Goal: Task Accomplishment & Management: Complete application form

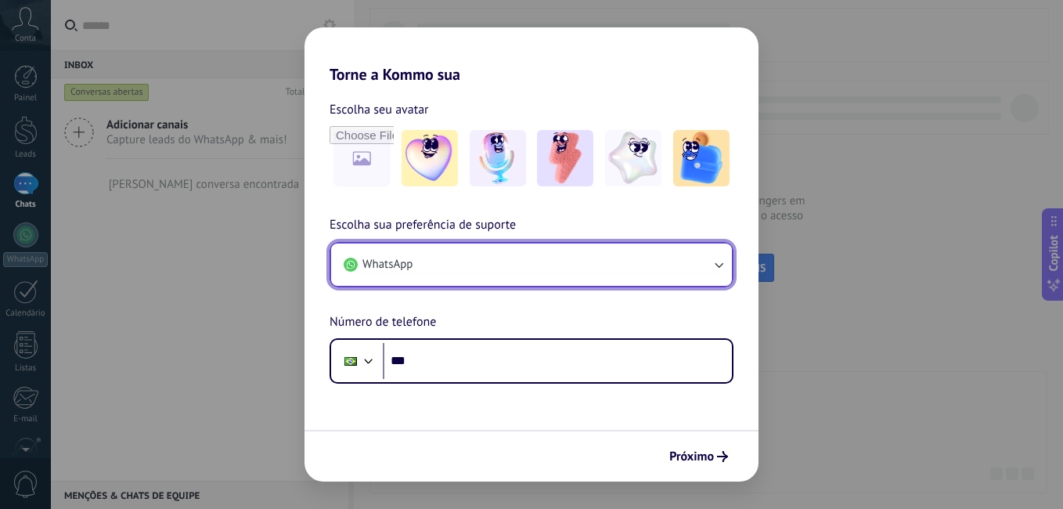
click at [452, 276] on button "WhatsApp" at bounding box center [531, 264] width 401 height 42
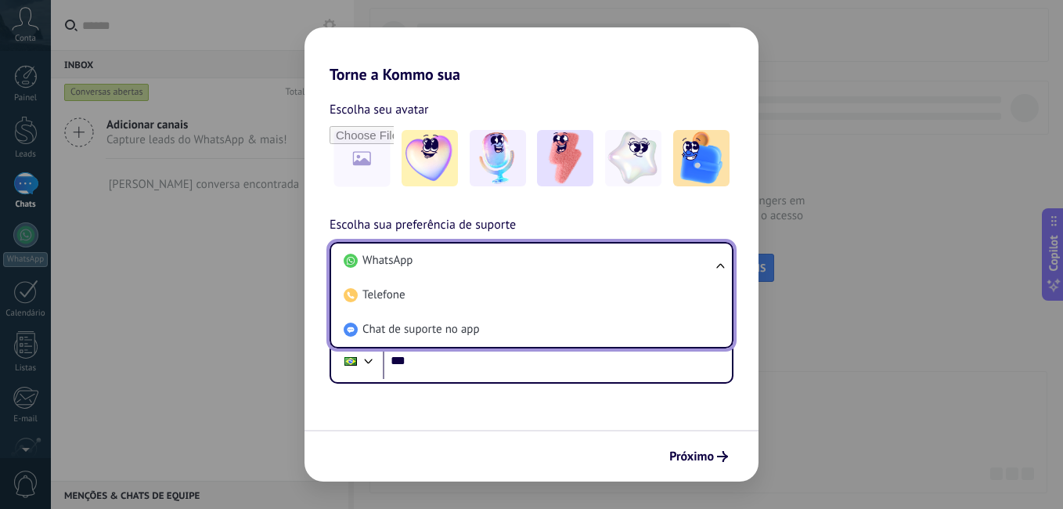
click at [452, 276] on li "WhatsApp" at bounding box center [528, 260] width 382 height 34
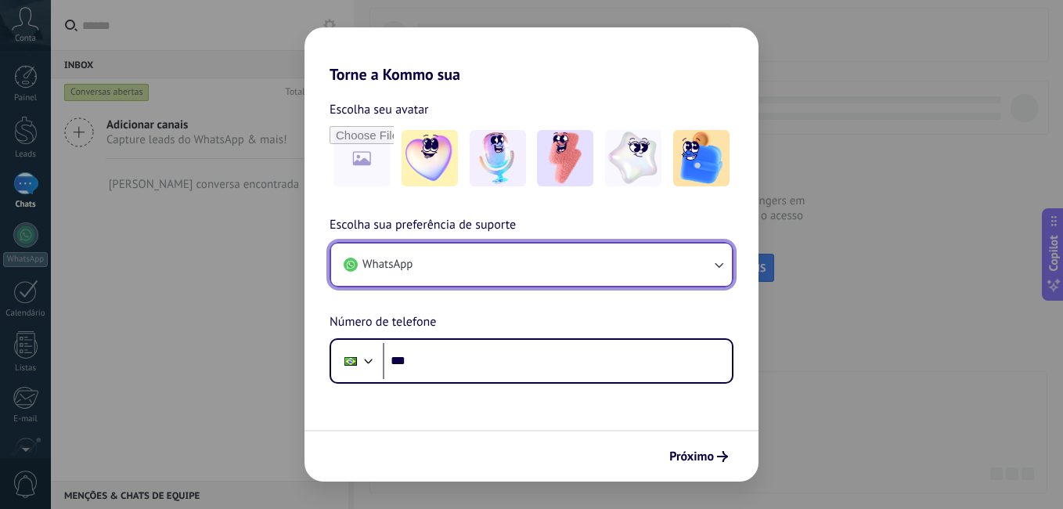
click at [452, 276] on button "WhatsApp" at bounding box center [531, 264] width 401 height 42
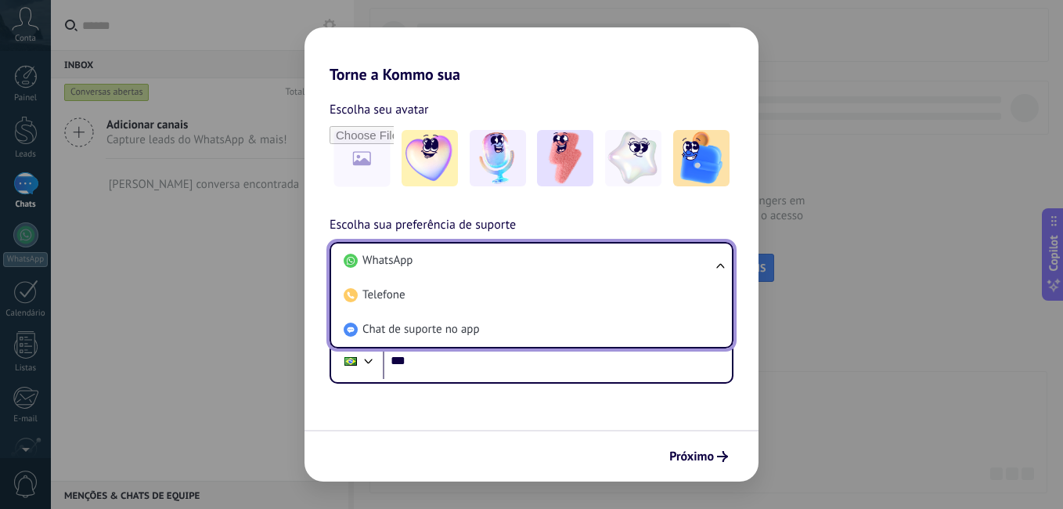
click at [452, 278] on li "Telefone" at bounding box center [528, 295] width 382 height 34
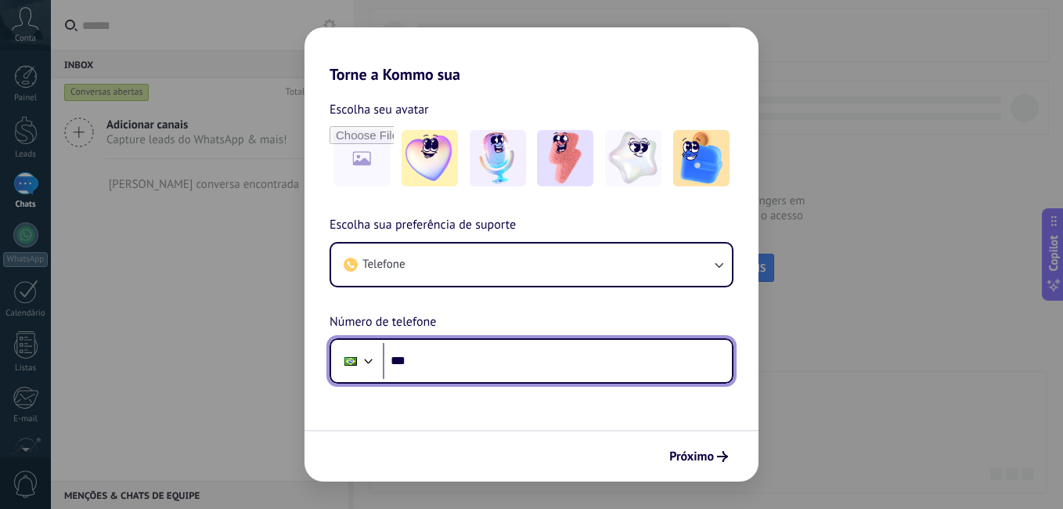
click at [469, 363] on input "***" at bounding box center [557, 361] width 349 height 36
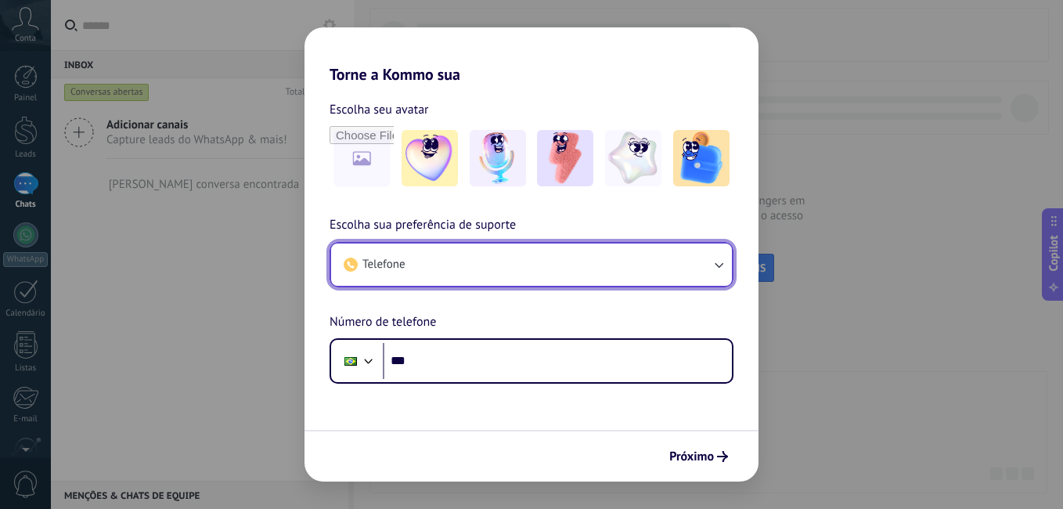
click at [441, 262] on button "Telefone" at bounding box center [531, 264] width 401 height 42
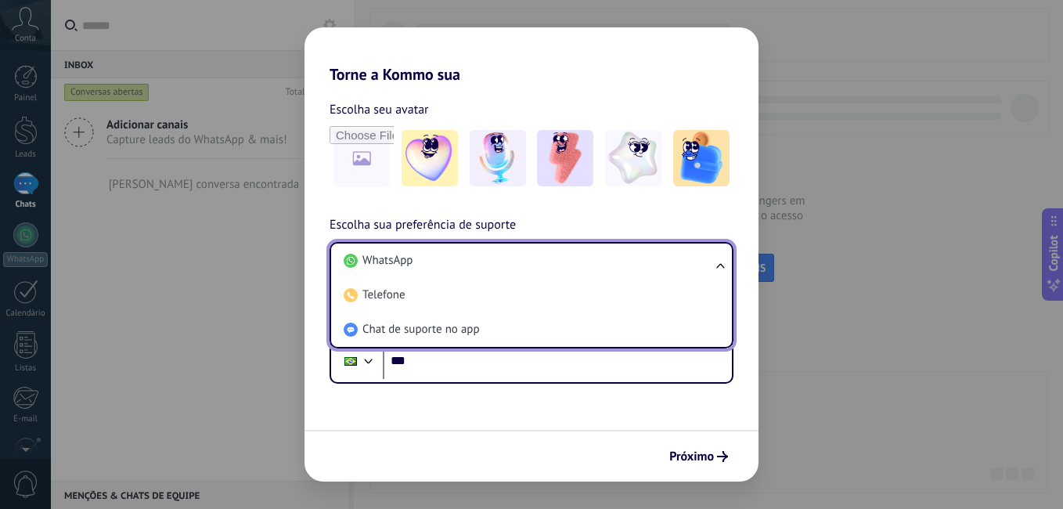
click at [236, 297] on div "Torne a Kommo sua Escolha seu avatar Escolha sua preferência de suporte Telefon…" at bounding box center [531, 254] width 1063 height 509
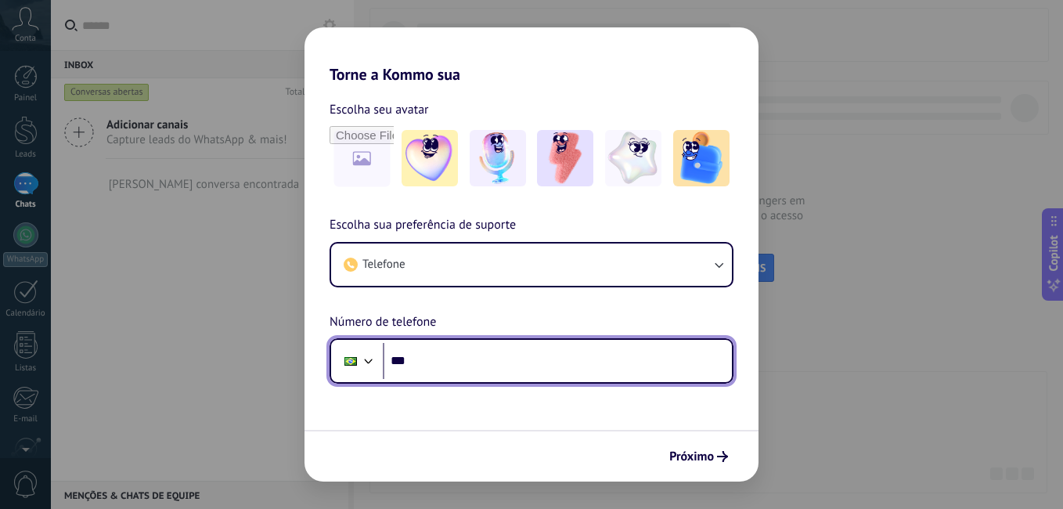
click at [506, 355] on input "***" at bounding box center [557, 361] width 349 height 36
type input "**"
type input "**********"
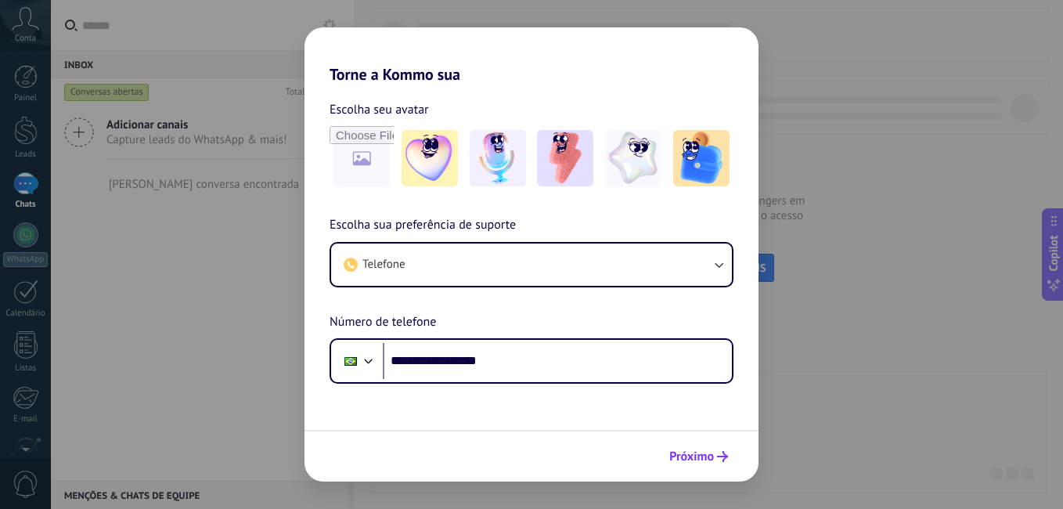
click at [693, 460] on span "Próximo" at bounding box center [691, 456] width 45 height 11
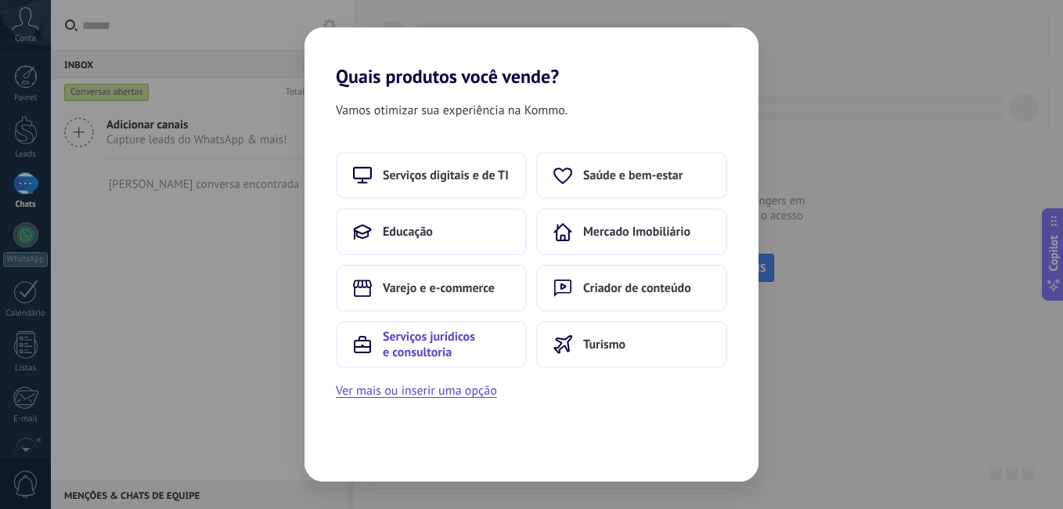
click at [473, 354] on span "Serviços jurídicos e consultoria" at bounding box center [446, 344] width 127 height 31
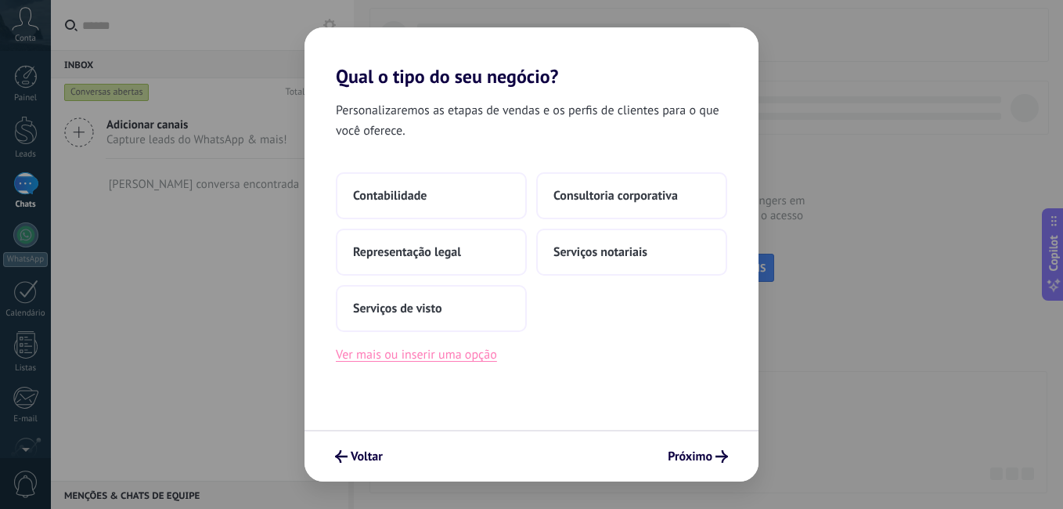
click at [437, 355] on button "Ver mais ou inserir uma opção" at bounding box center [416, 354] width 161 height 20
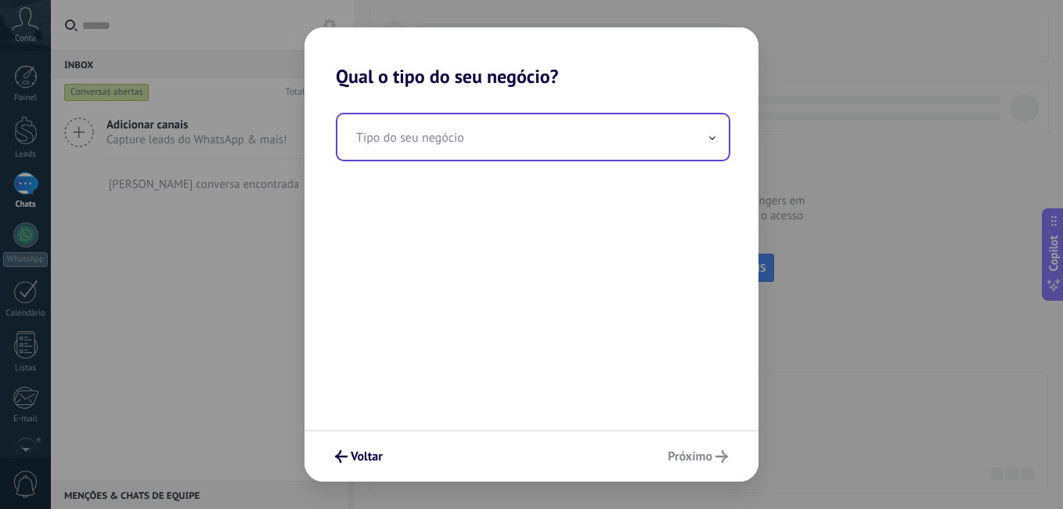
click at [475, 145] on input "text" at bounding box center [532, 136] width 391 height 45
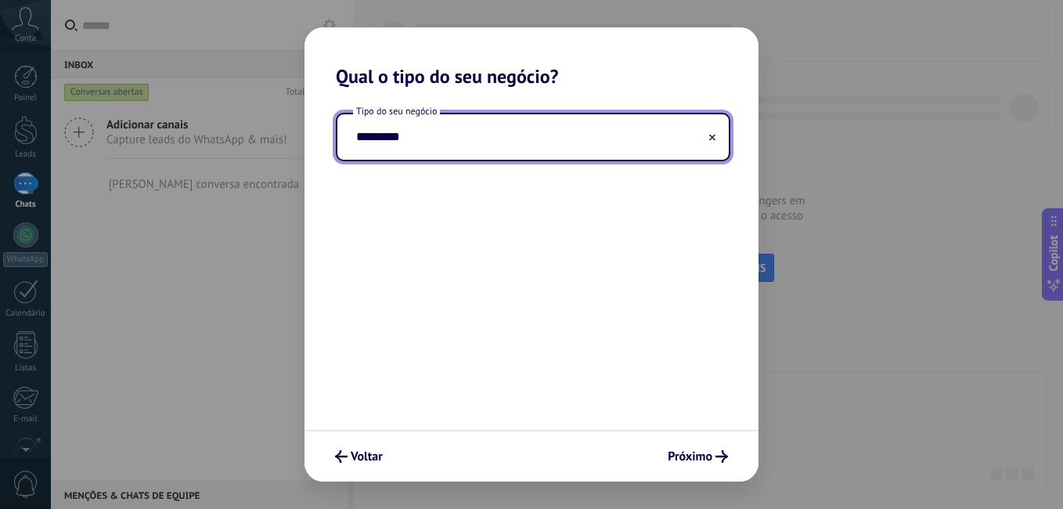
type input "********"
click at [715, 143] on button at bounding box center [712, 137] width 8 height 15
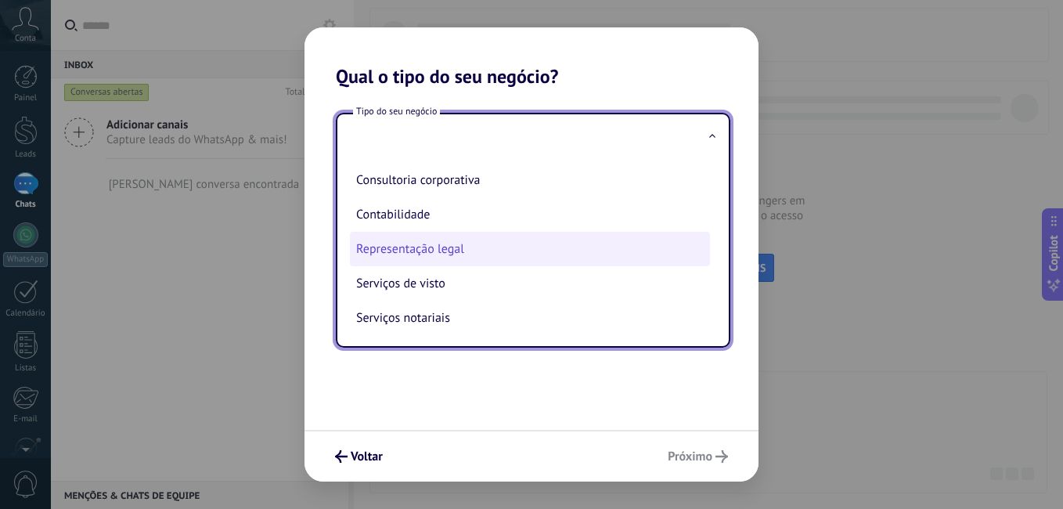
click at [565, 253] on li "Representação legal" at bounding box center [530, 249] width 360 height 34
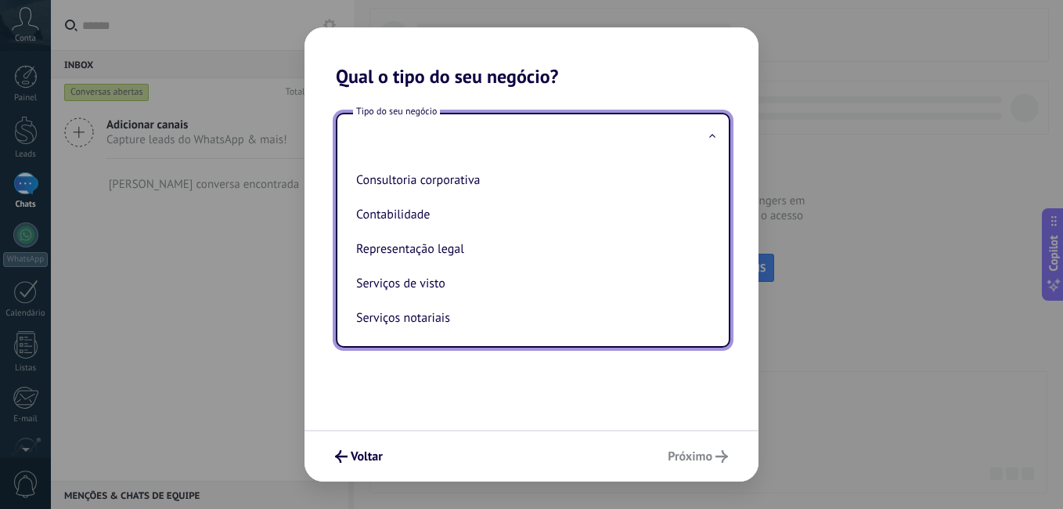
type input "**********"
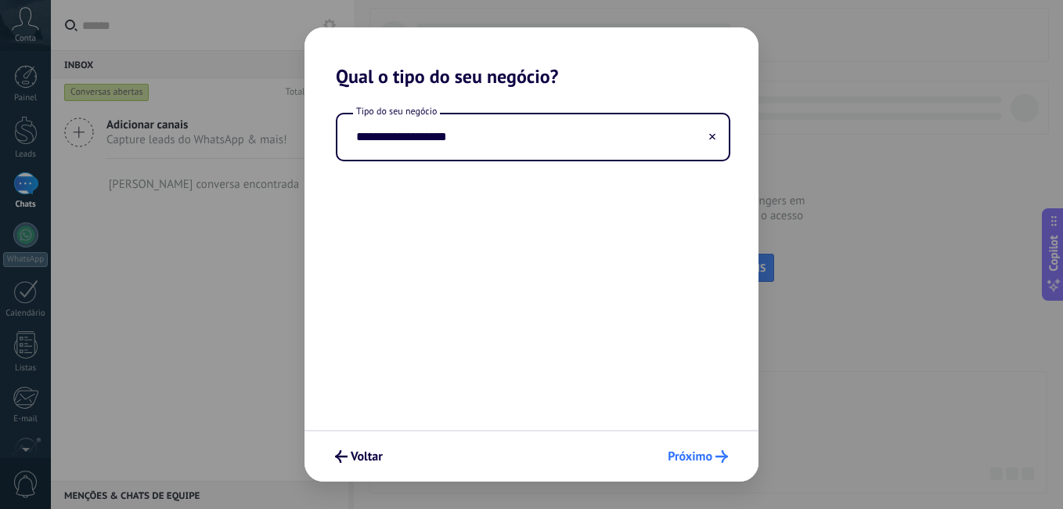
click at [702, 451] on span "Próximo" at bounding box center [690, 456] width 45 height 11
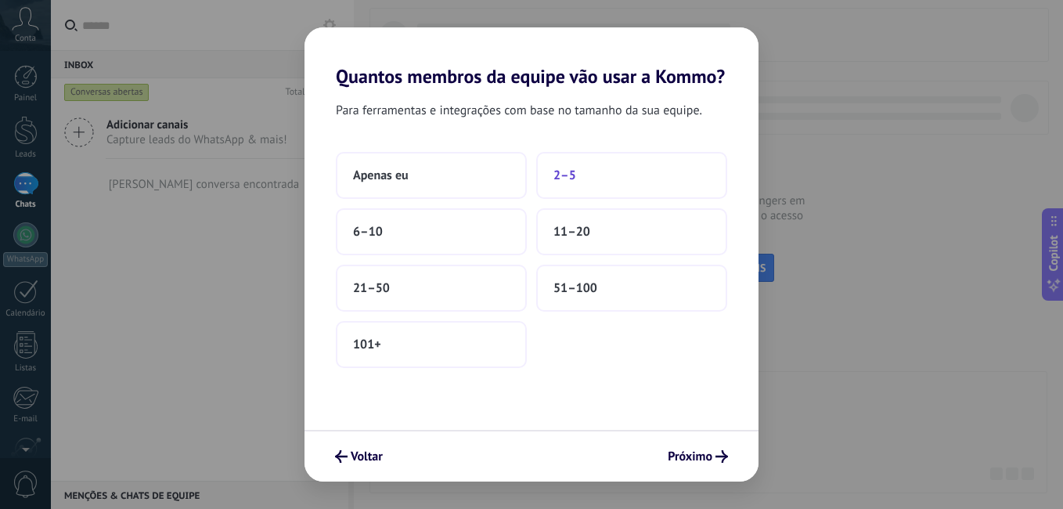
click at [561, 169] on span "2–5" at bounding box center [564, 175] width 23 height 16
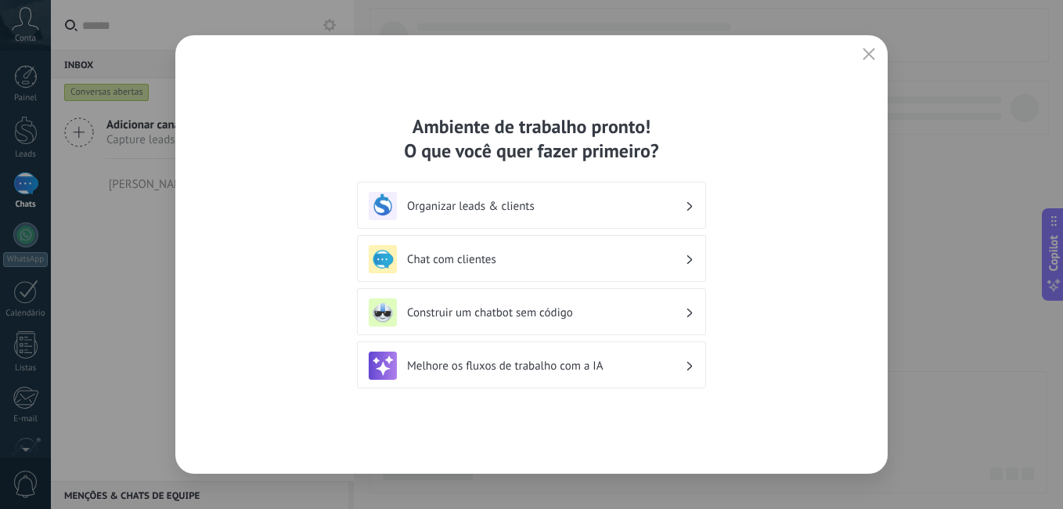
click at [569, 204] on h3 "Organizar leads & clients" at bounding box center [546, 206] width 278 height 15
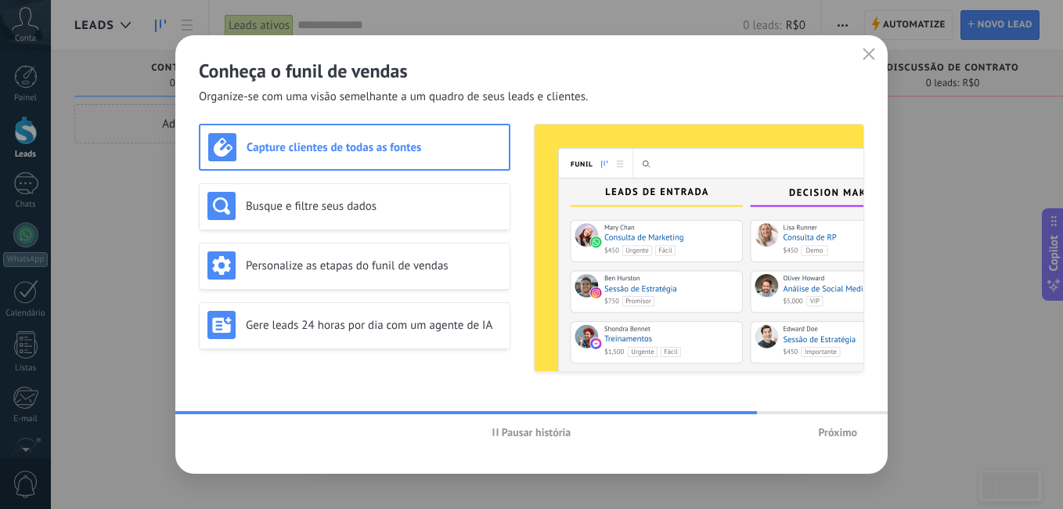
click at [830, 429] on span "Próximo" at bounding box center [837, 432] width 39 height 11
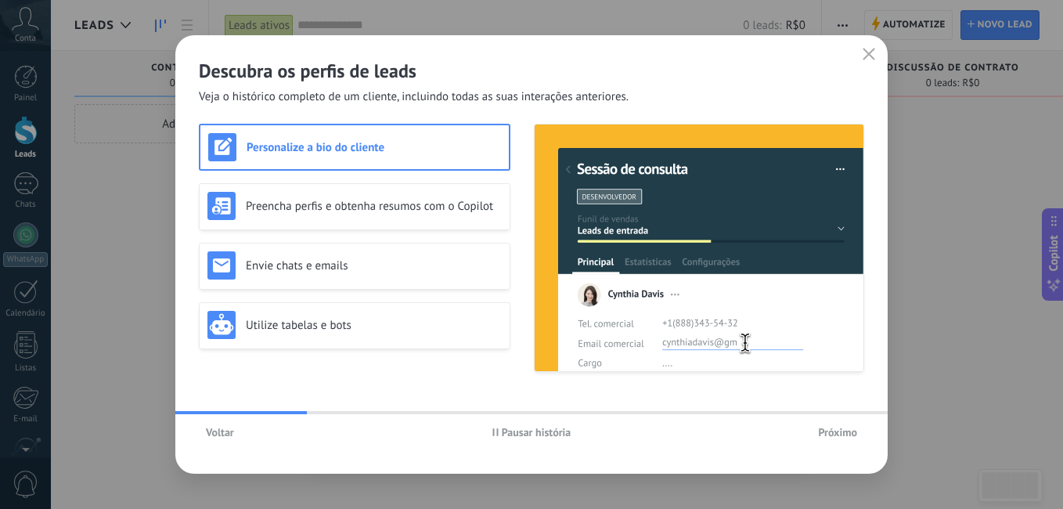
click at [460, 391] on div "Descubra os perfis de leads Veja o histórico completo de um cliente, incluindo …" at bounding box center [531, 254] width 712 height 438
click at [502, 427] on span "Pausar história" at bounding box center [537, 432] width 70 height 11
click at [826, 427] on span "Próximo" at bounding box center [837, 432] width 39 height 11
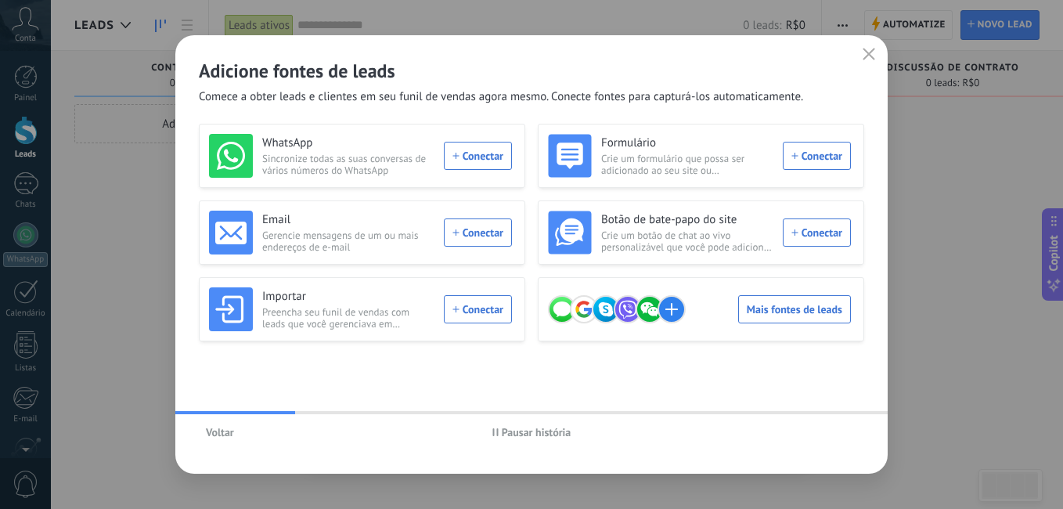
click at [521, 433] on span "Pausar história" at bounding box center [537, 432] width 70 height 11
click at [543, 434] on span "Iniciar história" at bounding box center [535, 432] width 67 height 11
click at [544, 434] on span "Pausar história" at bounding box center [537, 432] width 70 height 11
click at [464, 150] on div "WhatsApp Sincronize todas as suas conversas de vários números do WhatsApp Conec…" at bounding box center [360, 156] width 303 height 44
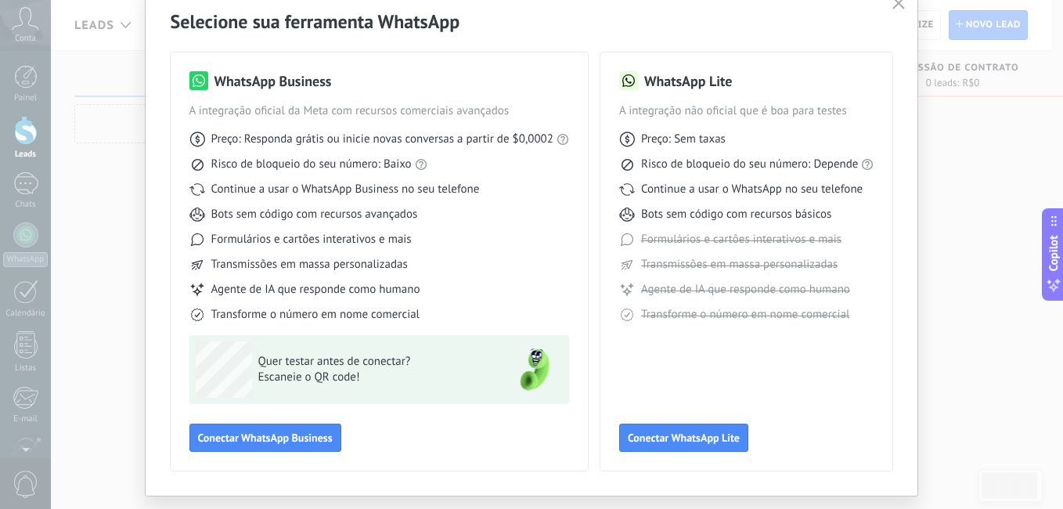
scroll to position [106, 0]
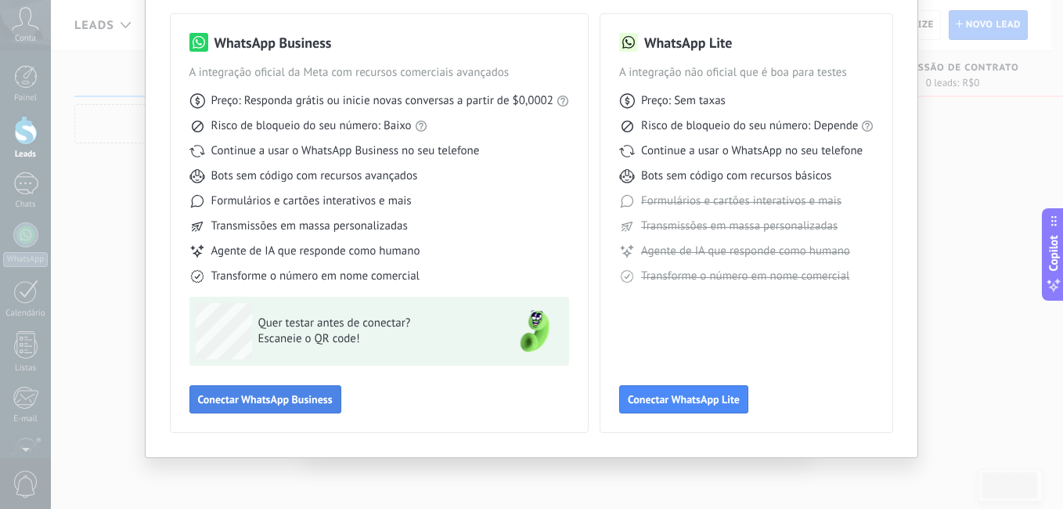
click at [310, 394] on span "Conectar WhatsApp Business" at bounding box center [265, 399] width 135 height 11
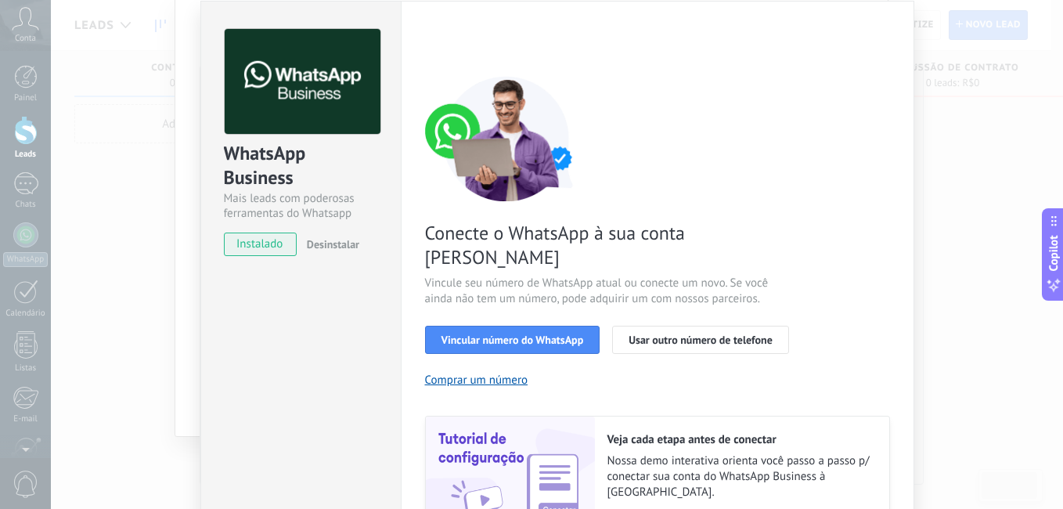
scroll to position [0, 0]
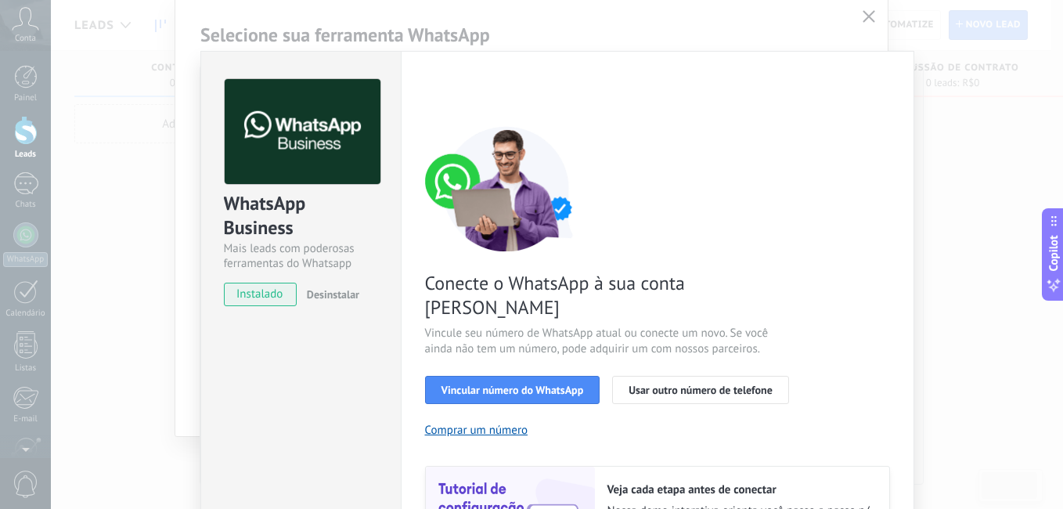
click at [872, 20] on div "WhatsApp Business Mais leads com poderosas ferramentas do Whatsapp instalado De…" at bounding box center [557, 254] width 1012 height 509
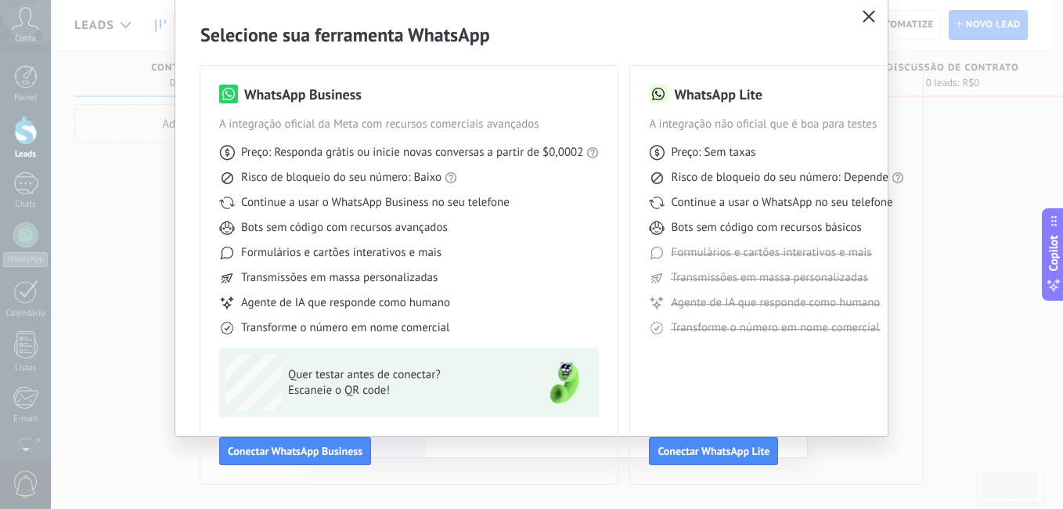
click at [868, 21] on icon "button" at bounding box center [868, 16] width 13 height 13
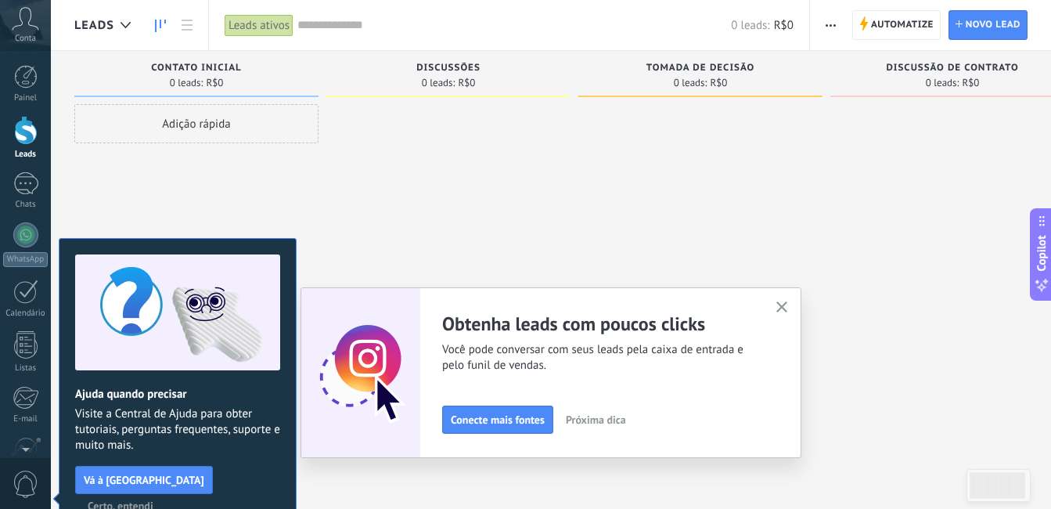
click at [784, 306] on icon "button" at bounding box center [782, 307] width 12 height 12
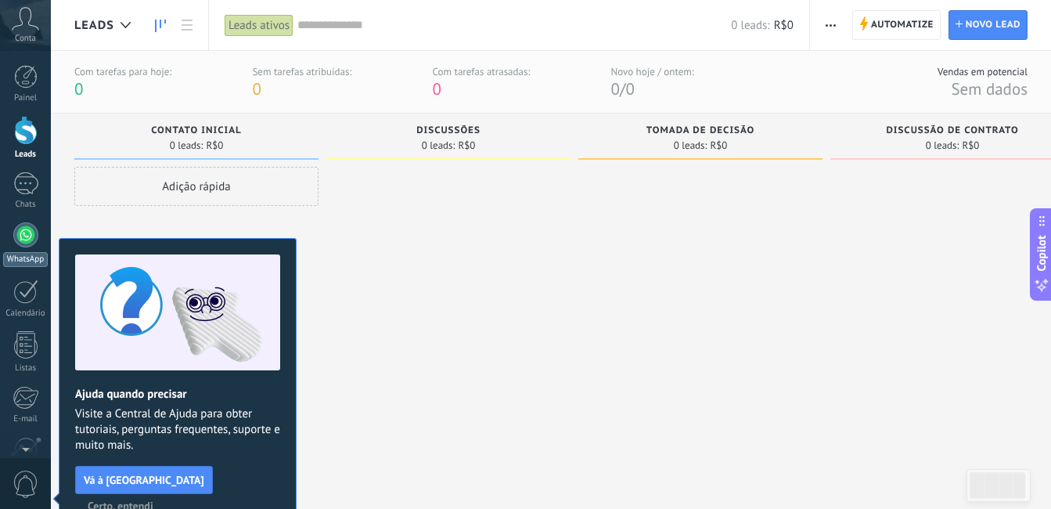
click at [33, 239] on div at bounding box center [25, 234] width 25 height 25
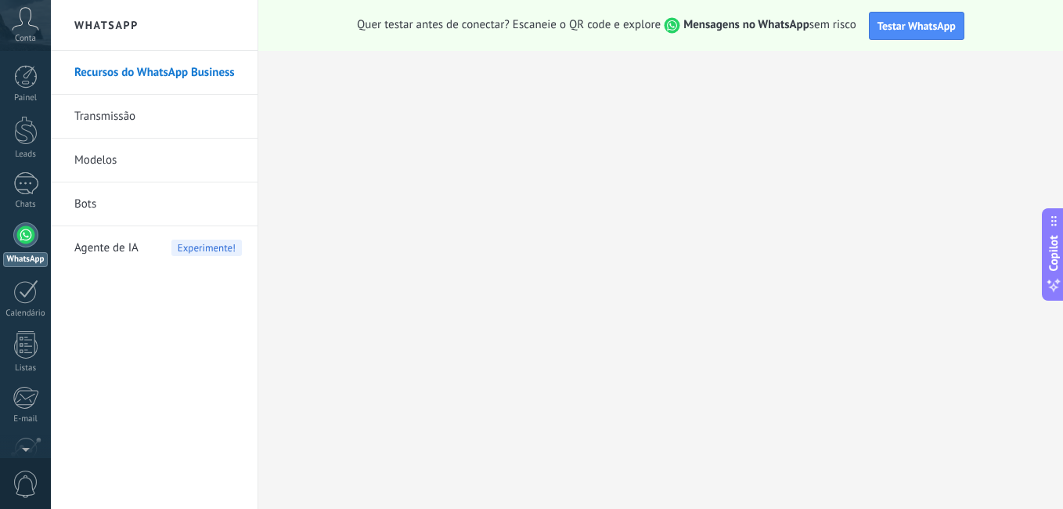
click at [31, 36] on span "Conta" at bounding box center [25, 39] width 21 height 10
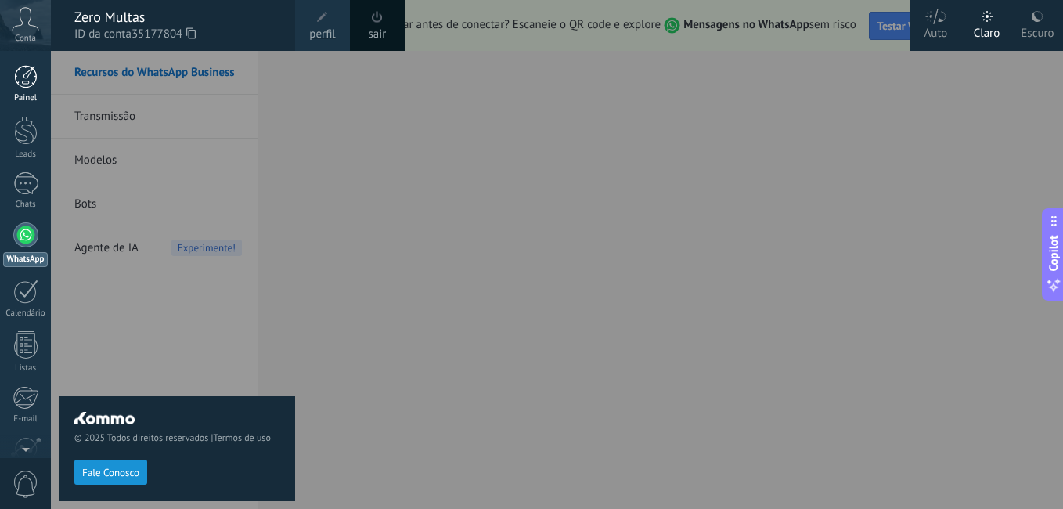
click at [21, 81] on div at bounding box center [25, 76] width 23 height 23
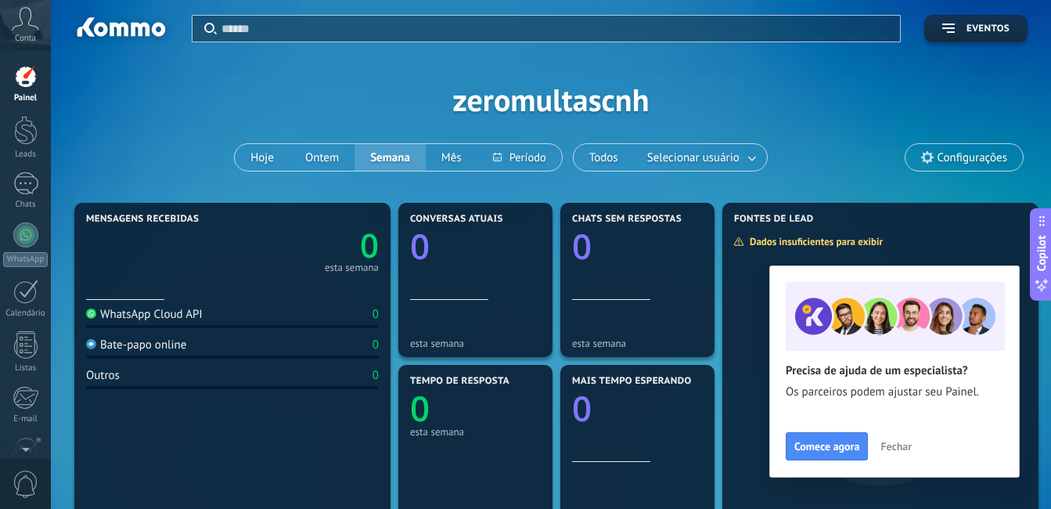
click at [17, 38] on span "Conta" at bounding box center [25, 39] width 21 height 10
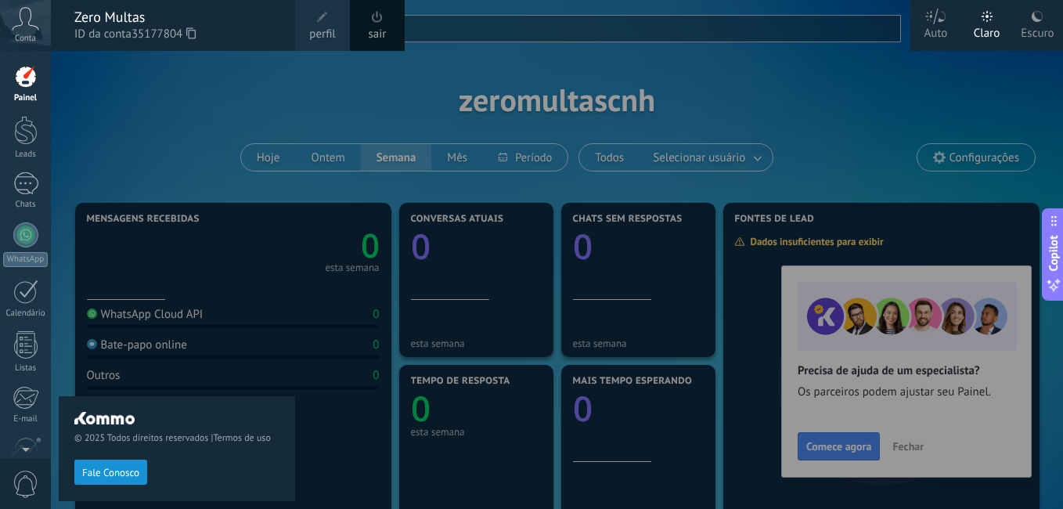
click at [117, 41] on span "ID da conta 35177804" at bounding box center [176, 34] width 205 height 17
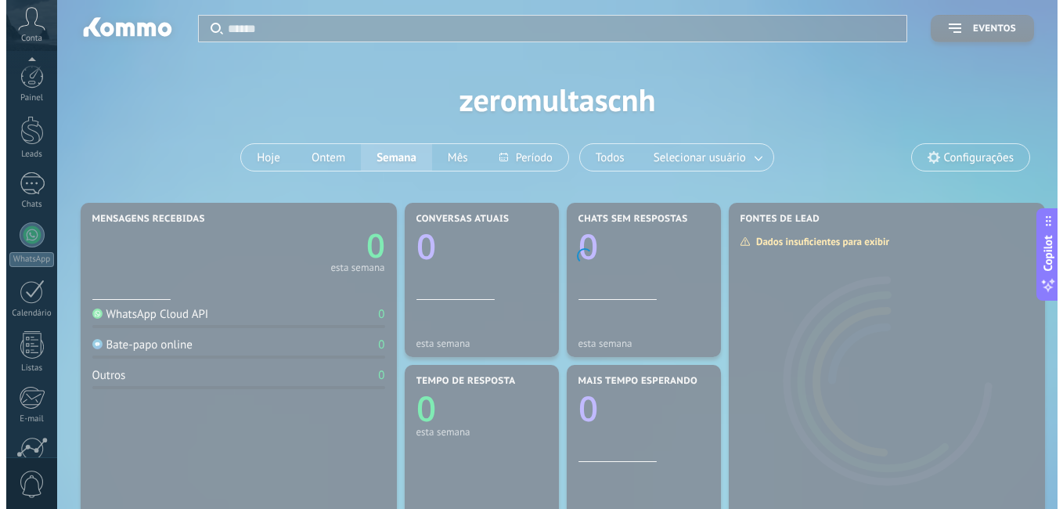
scroll to position [142, 0]
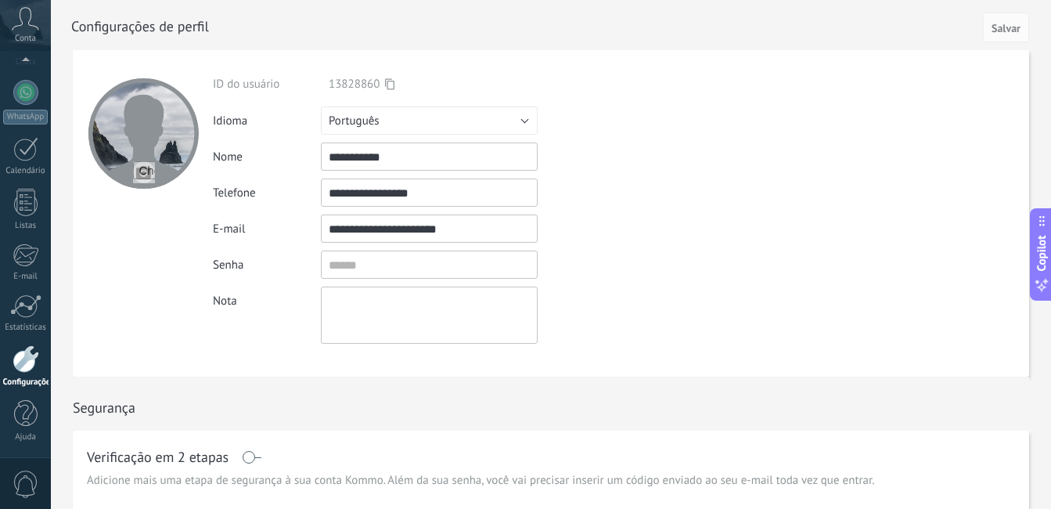
click at [35, 35] on span "Conta" at bounding box center [25, 39] width 21 height 10
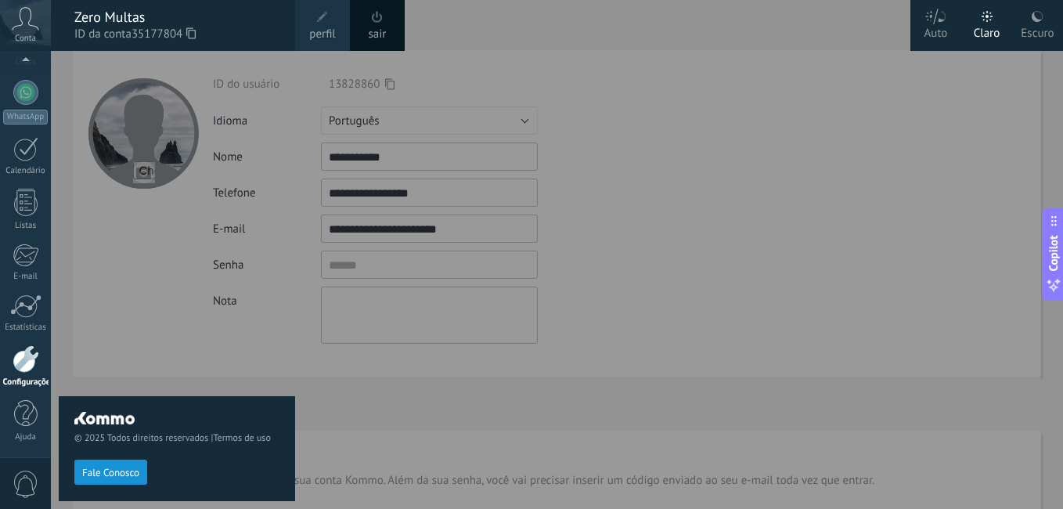
click at [95, 17] on div "Zero Multas" at bounding box center [176, 17] width 205 height 17
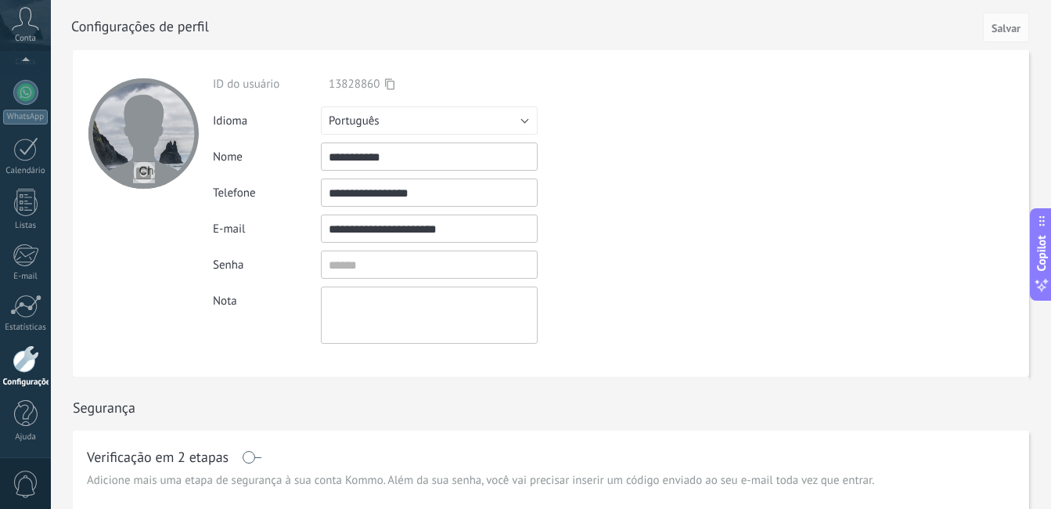
click at [32, 31] on div "Conta" at bounding box center [25, 25] width 51 height 51
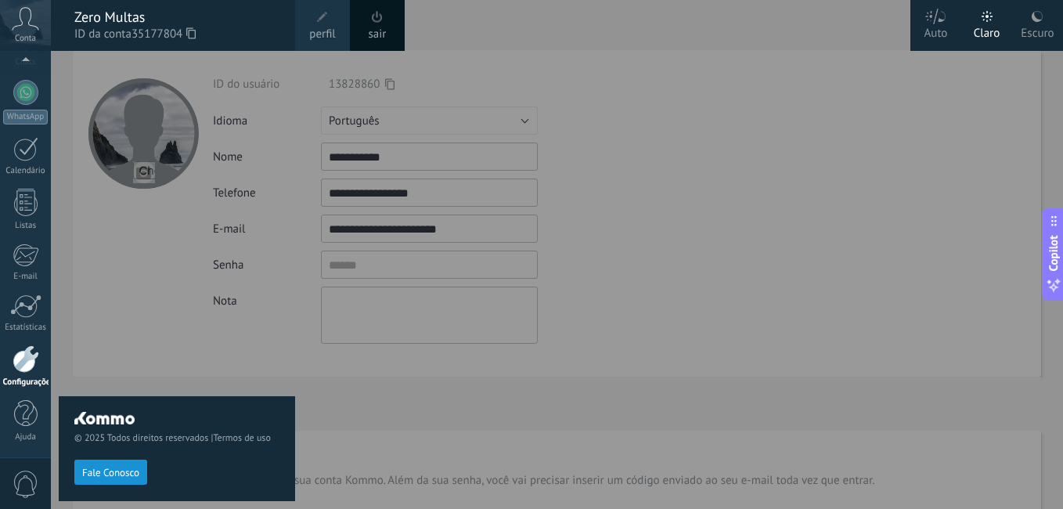
click at [320, 25] on span at bounding box center [322, 17] width 17 height 17
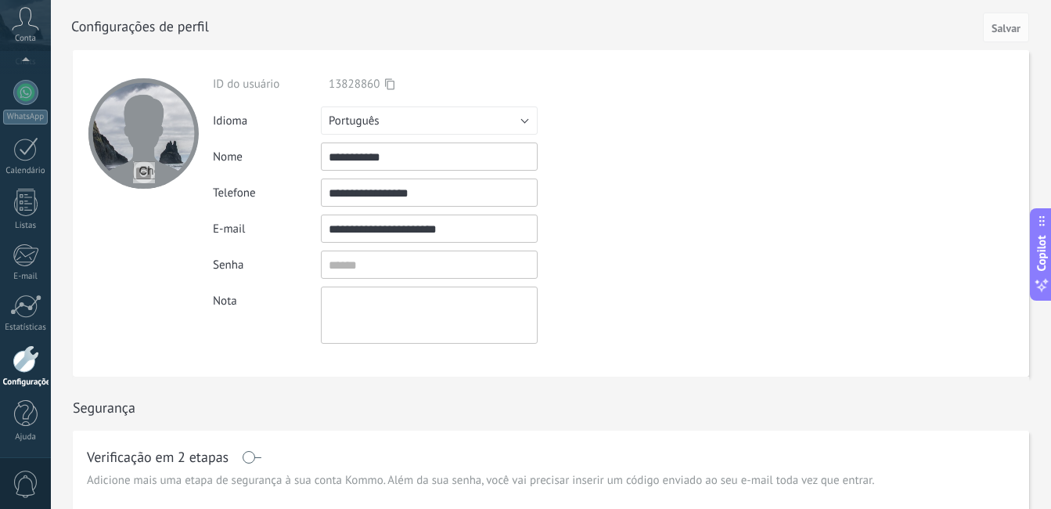
click at [28, 36] on span "Conta" at bounding box center [25, 39] width 21 height 10
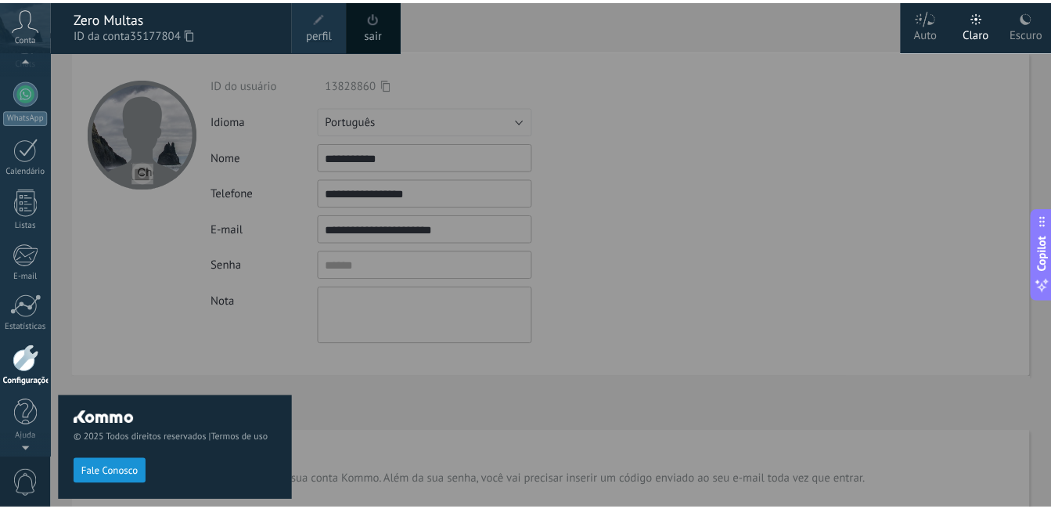
scroll to position [140, 0]
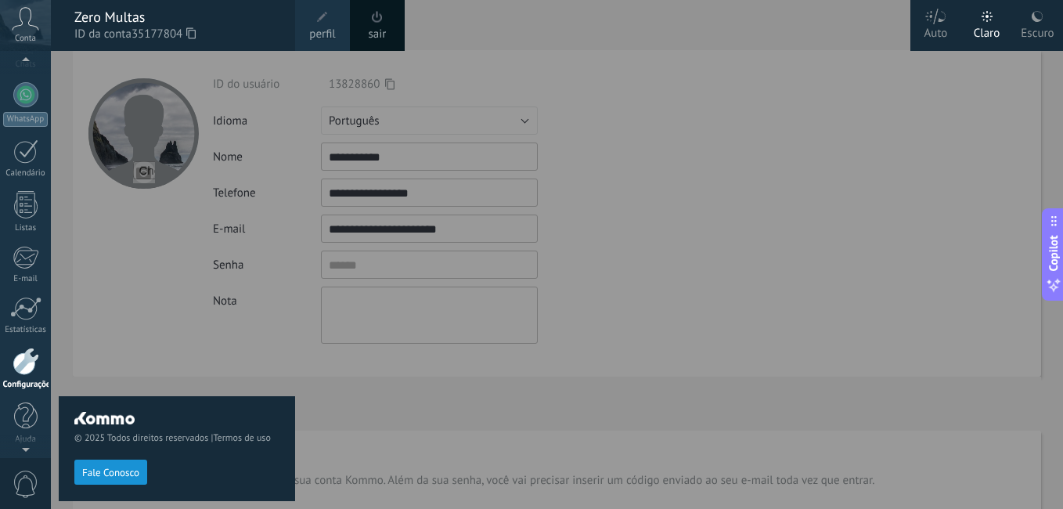
click at [650, 98] on div at bounding box center [582, 254] width 1063 height 509
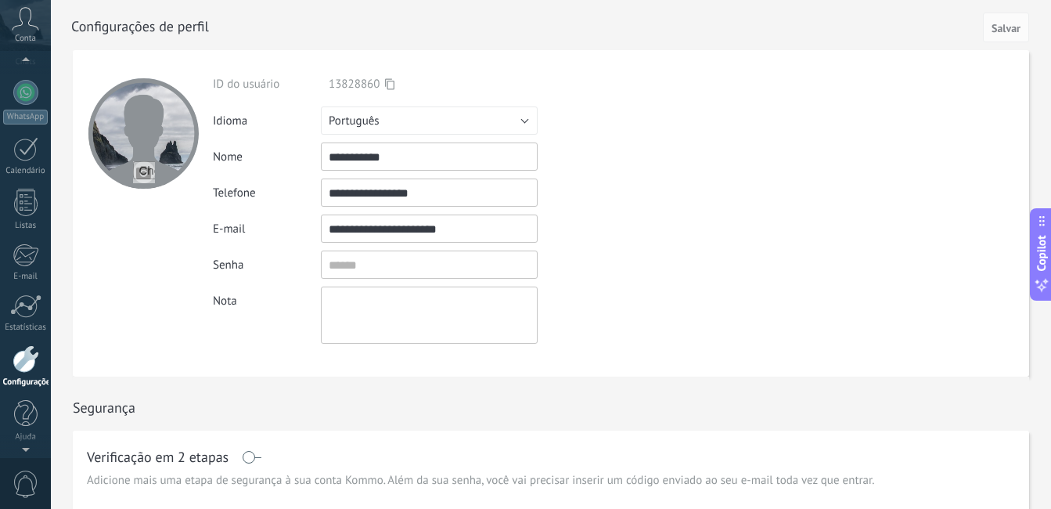
click at [12, 27] on icon at bounding box center [25, 18] width 27 height 23
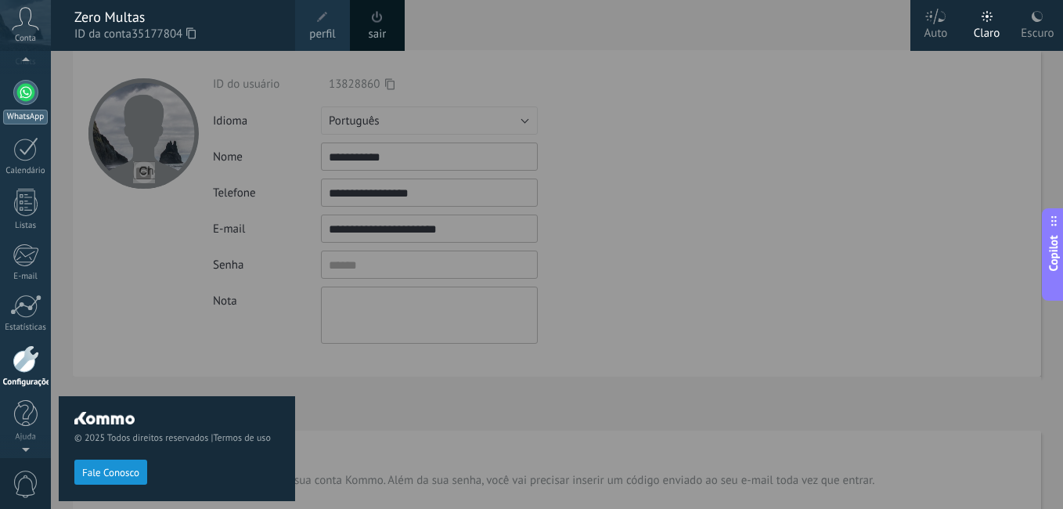
scroll to position [121, 0]
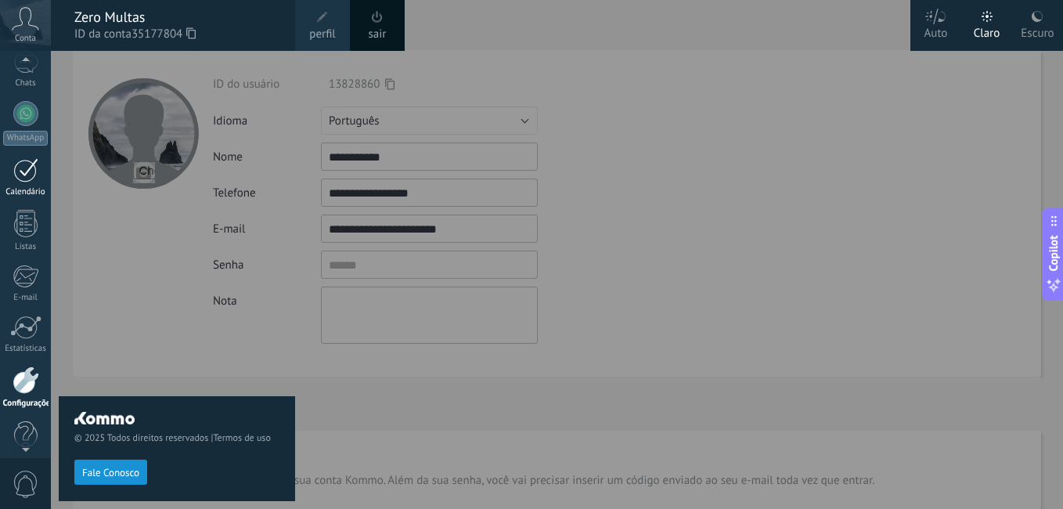
click at [27, 164] on div at bounding box center [25, 170] width 25 height 24
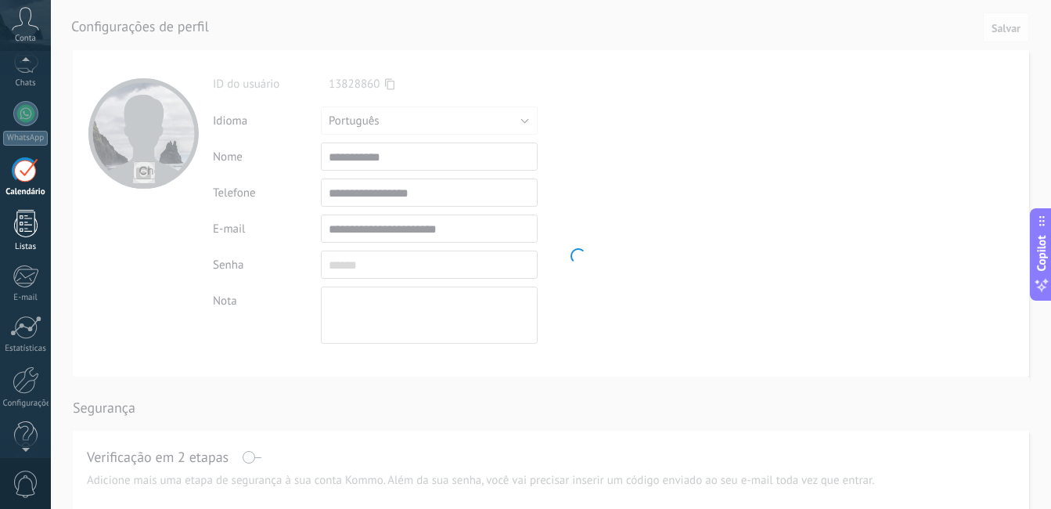
click at [20, 219] on div at bounding box center [25, 223] width 23 height 27
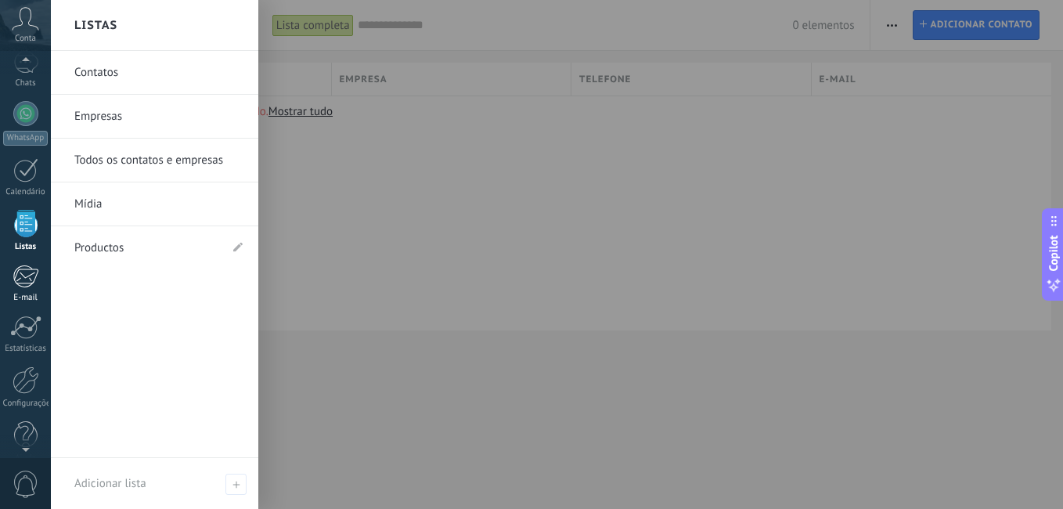
click at [37, 275] on div at bounding box center [26, 276] width 26 height 23
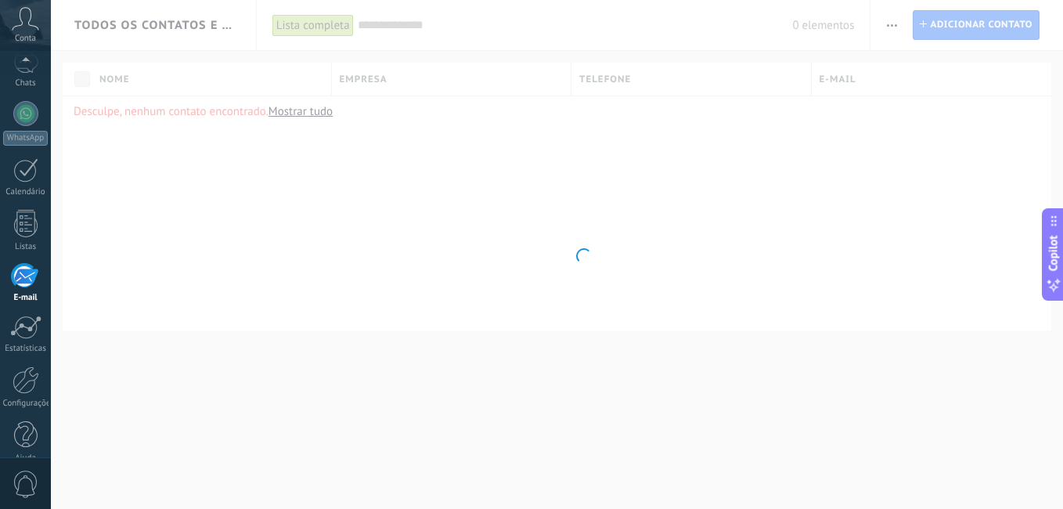
scroll to position [142, 0]
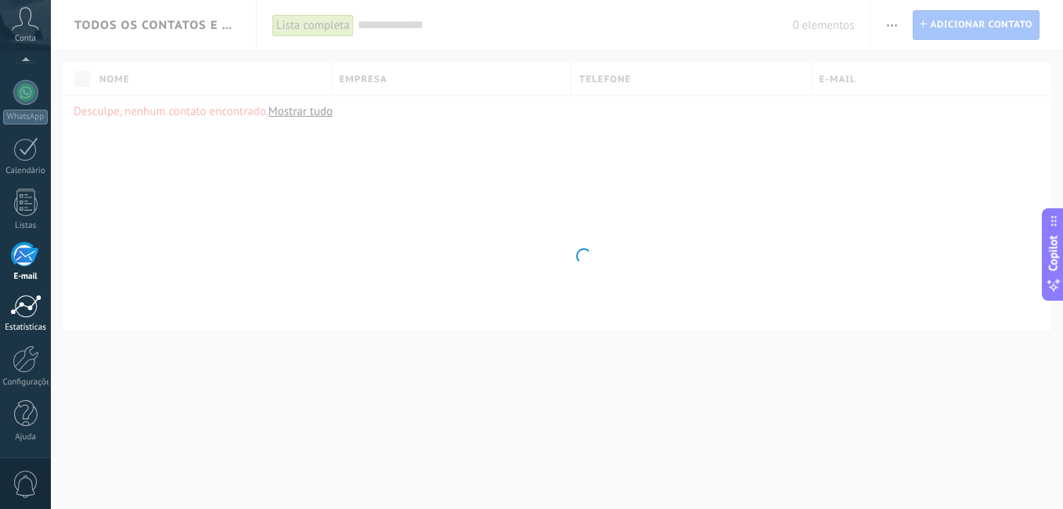
click at [23, 307] on div at bounding box center [25, 305] width 31 height 23
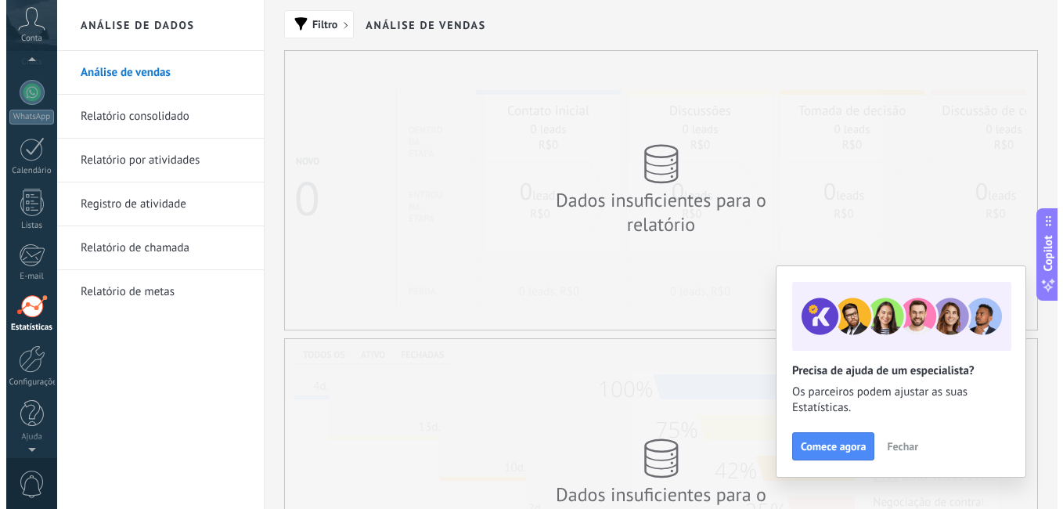
scroll to position [140, 0]
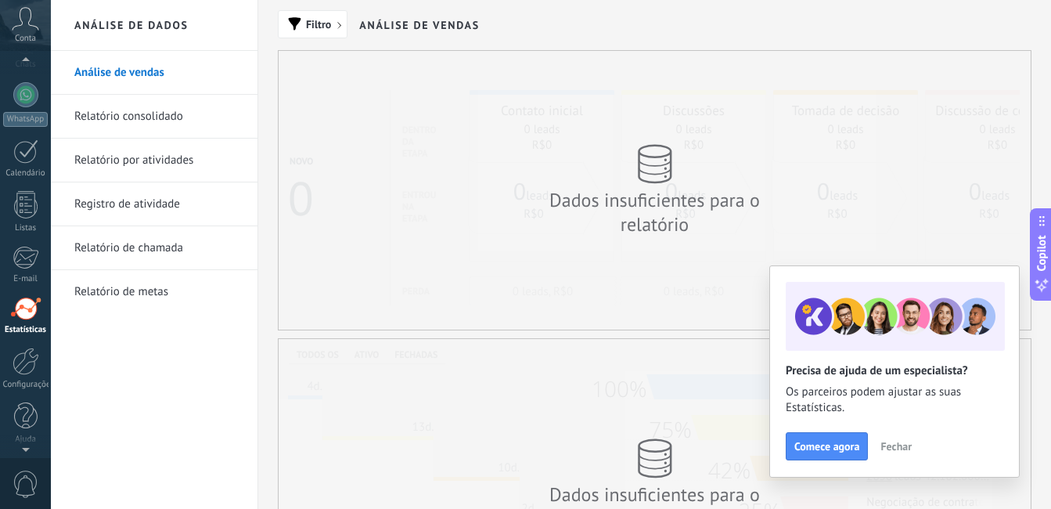
click at [27, 22] on icon at bounding box center [25, 18] width 27 height 23
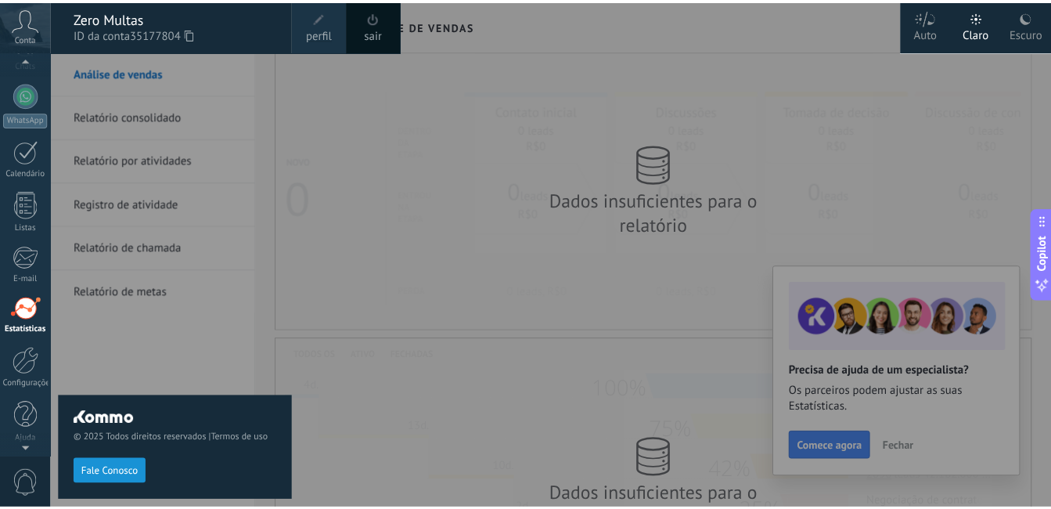
scroll to position [138, 0]
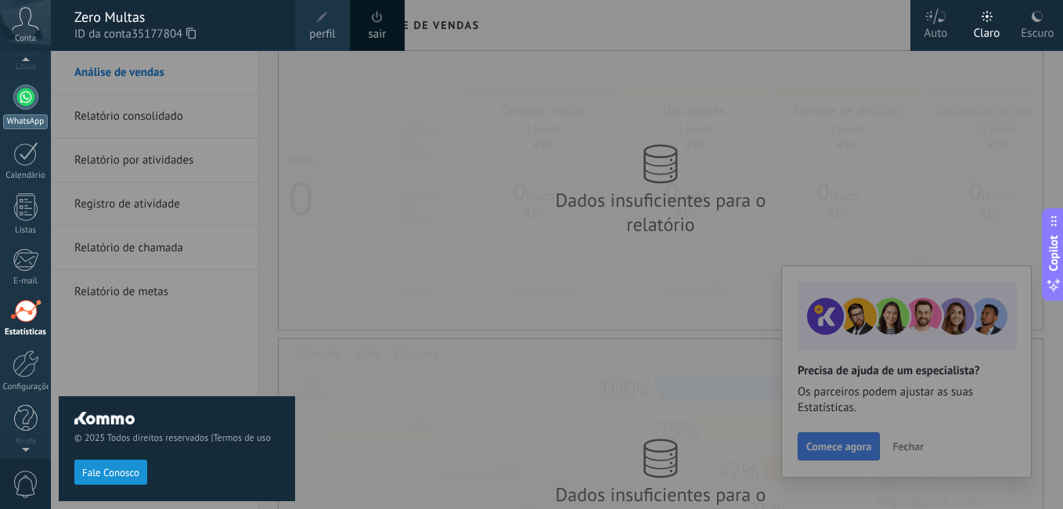
click at [26, 97] on div at bounding box center [25, 97] width 25 height 25
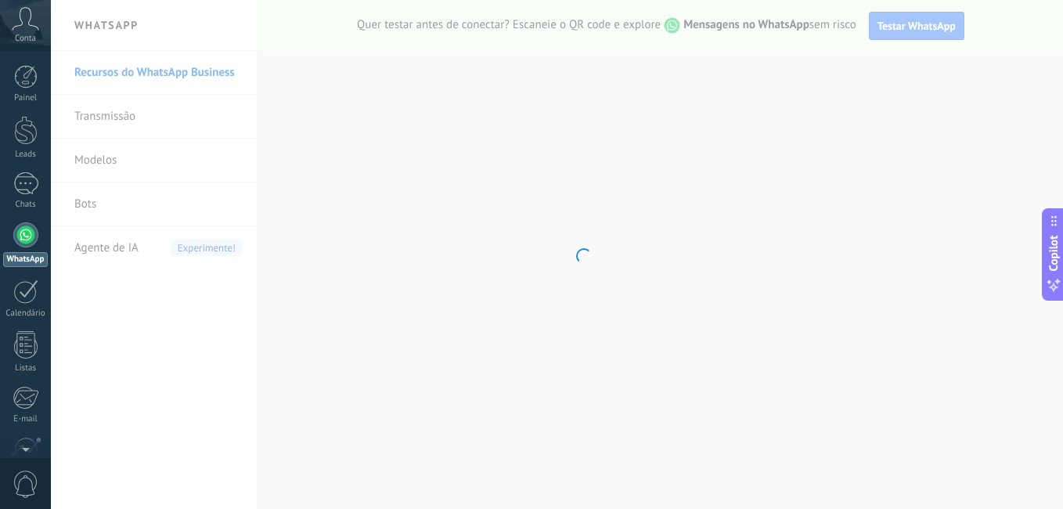
click at [26, 38] on span "Conta" at bounding box center [25, 39] width 21 height 10
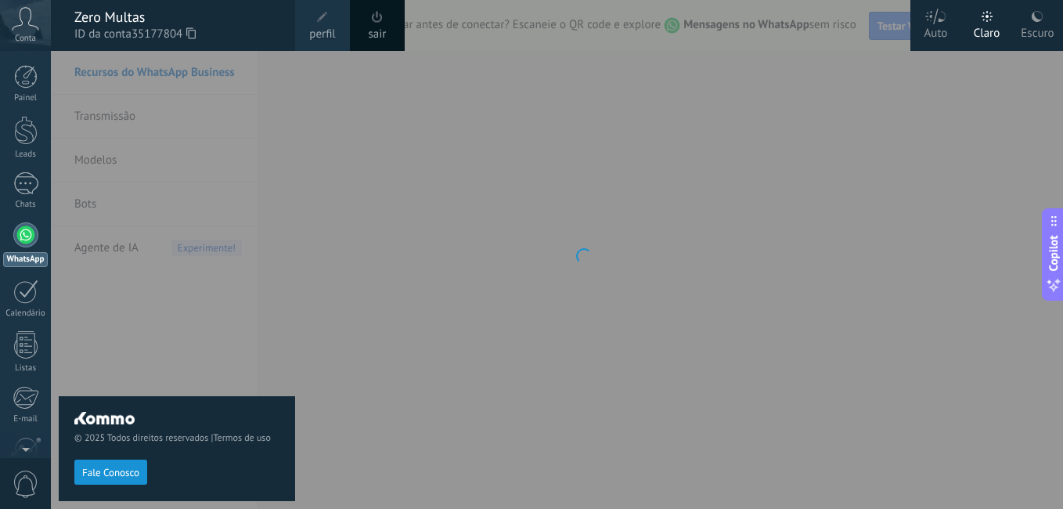
click at [396, 175] on div at bounding box center [582, 254] width 1063 height 509
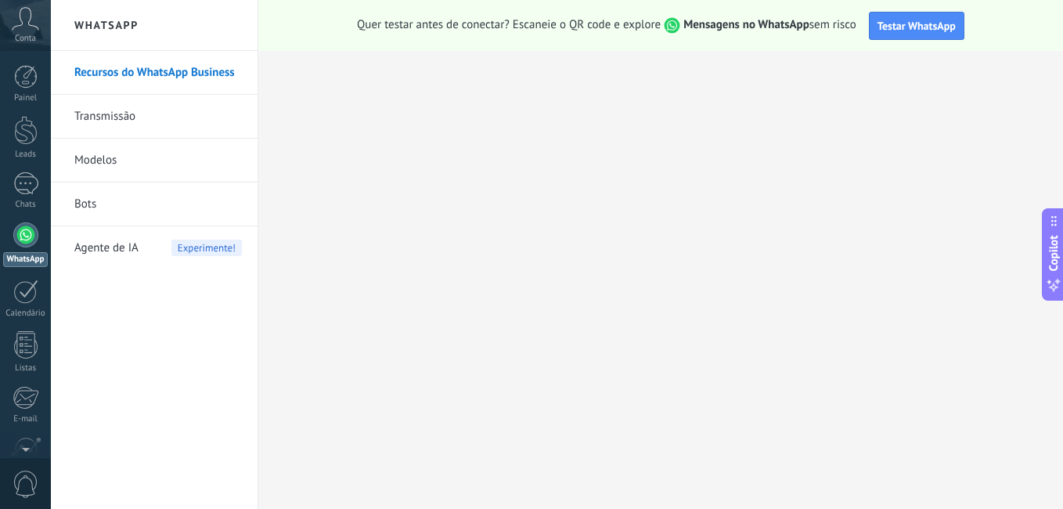
click at [31, 39] on span "Conta" at bounding box center [25, 39] width 21 height 10
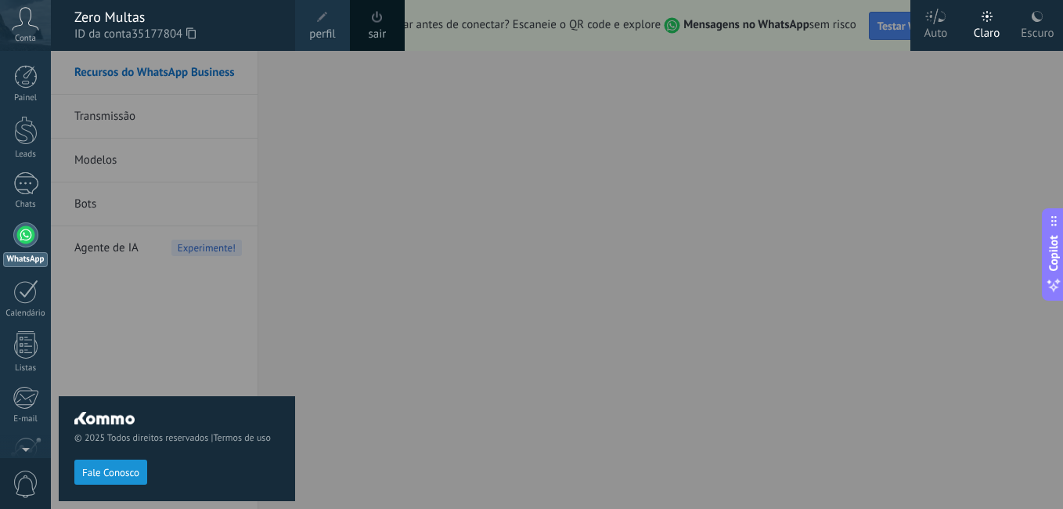
click at [23, 492] on span "0" at bounding box center [26, 483] width 27 height 27
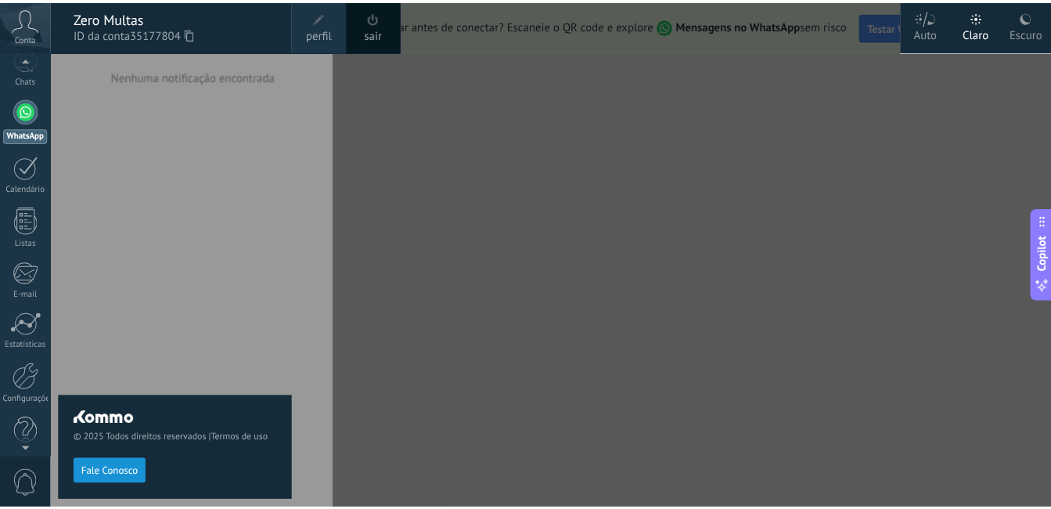
scroll to position [142, 0]
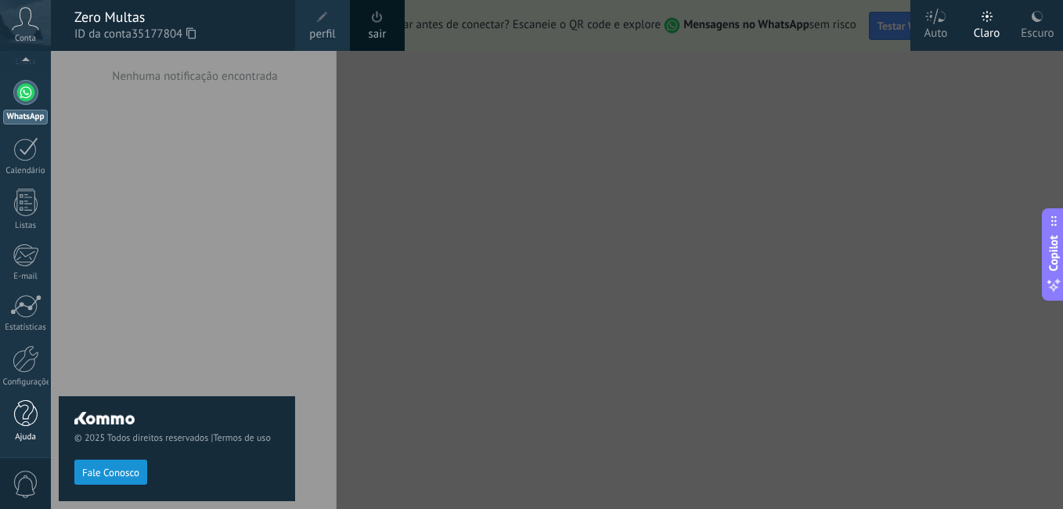
click at [29, 418] on div at bounding box center [25, 413] width 23 height 27
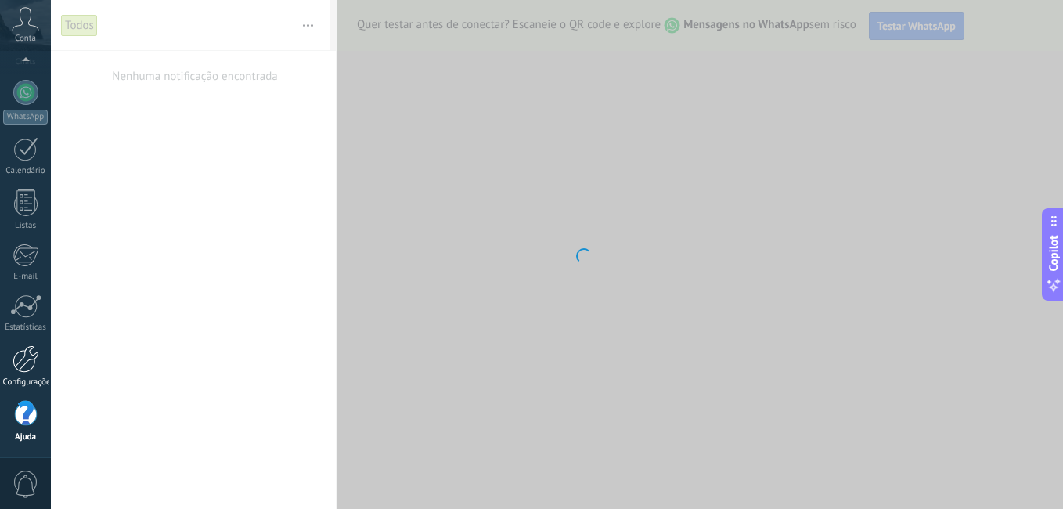
click at [34, 369] on div at bounding box center [26, 358] width 27 height 27
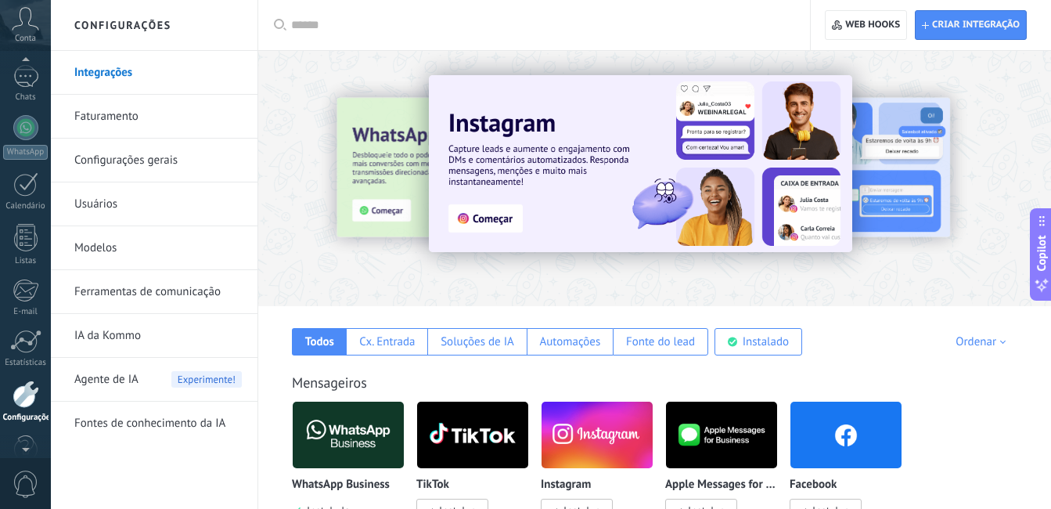
click at [24, 43] on span "Conta" at bounding box center [25, 39] width 21 height 10
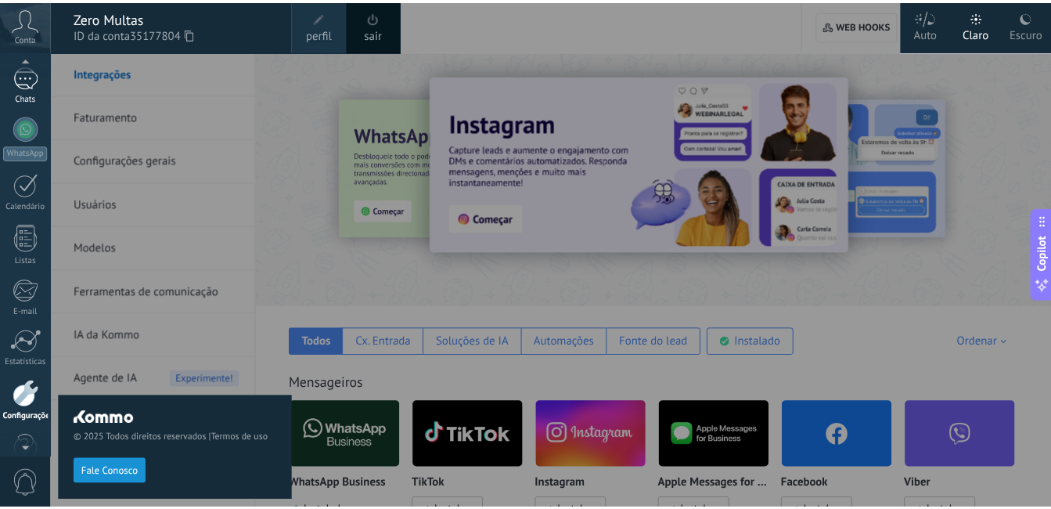
scroll to position [95, 0]
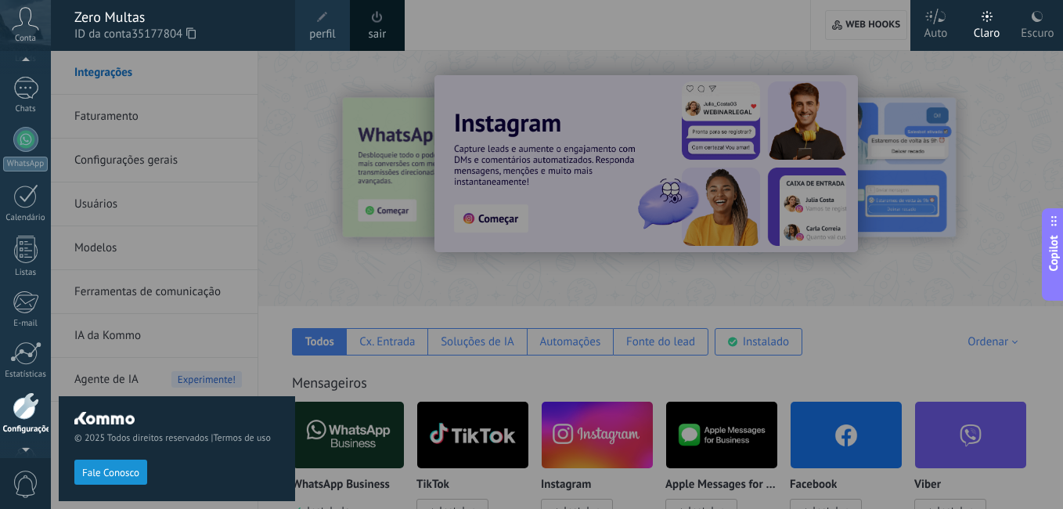
click at [304, 135] on div at bounding box center [582, 254] width 1063 height 509
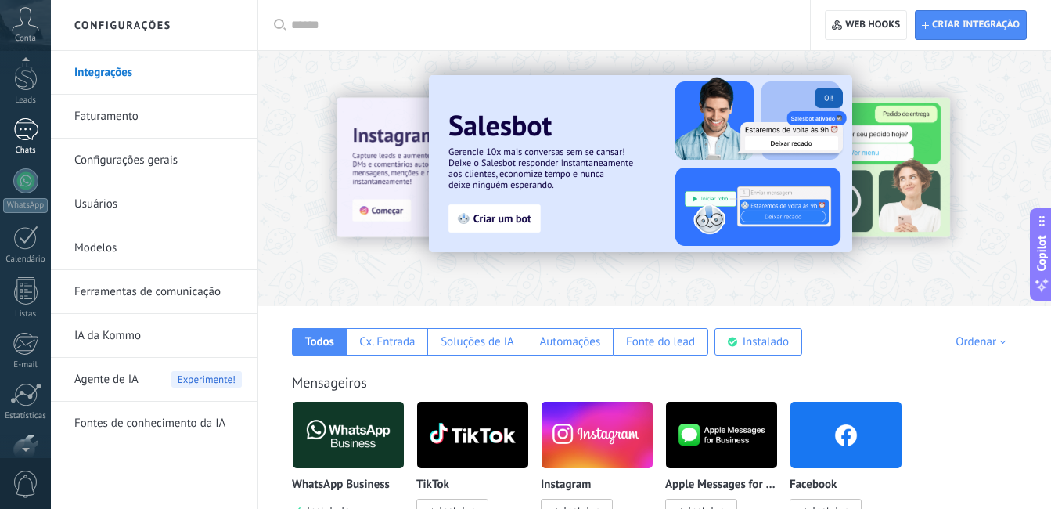
scroll to position [0, 0]
click at [37, 131] on div at bounding box center [25, 130] width 23 height 29
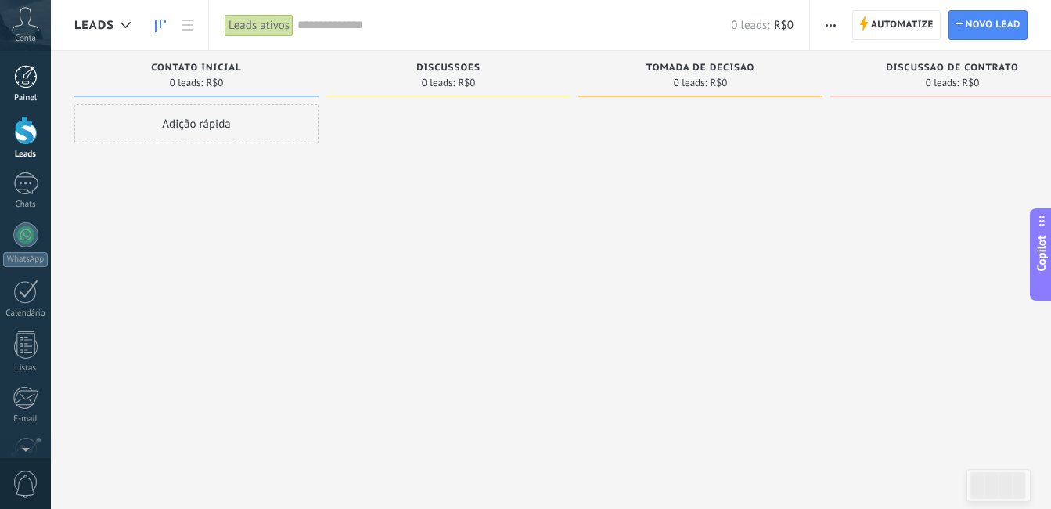
click at [29, 77] on div at bounding box center [25, 76] width 23 height 23
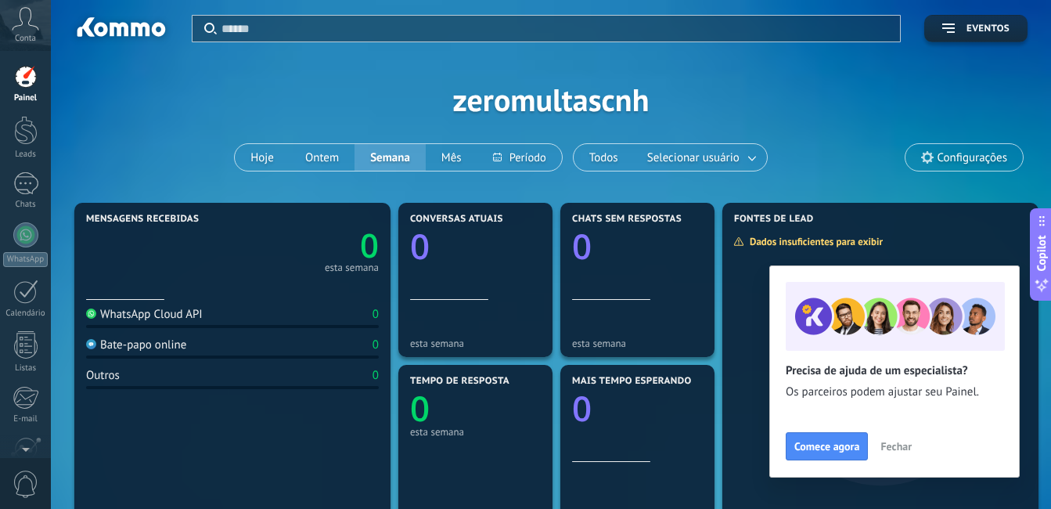
click at [895, 444] on span "Fechar" at bounding box center [895, 446] width 31 height 11
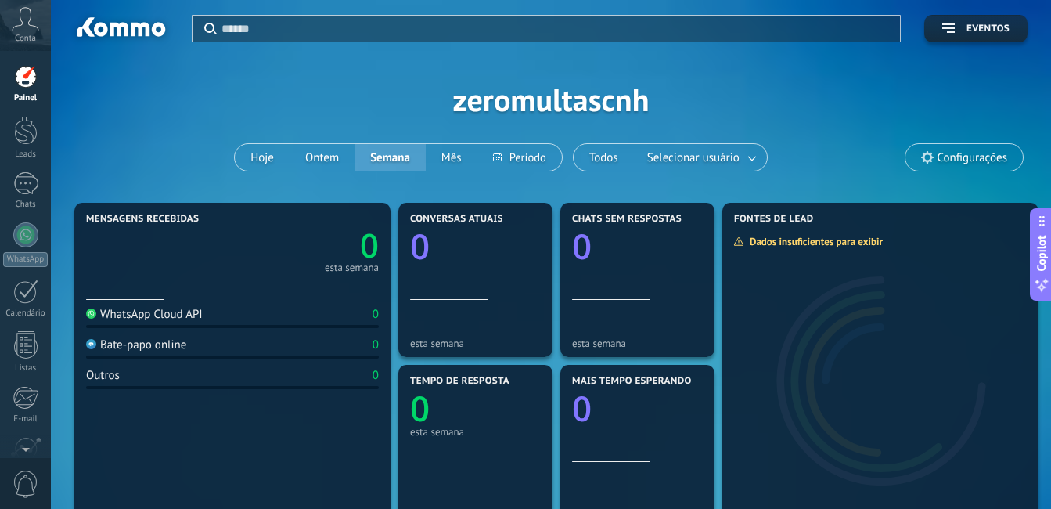
click at [33, 24] on icon at bounding box center [25, 18] width 27 height 23
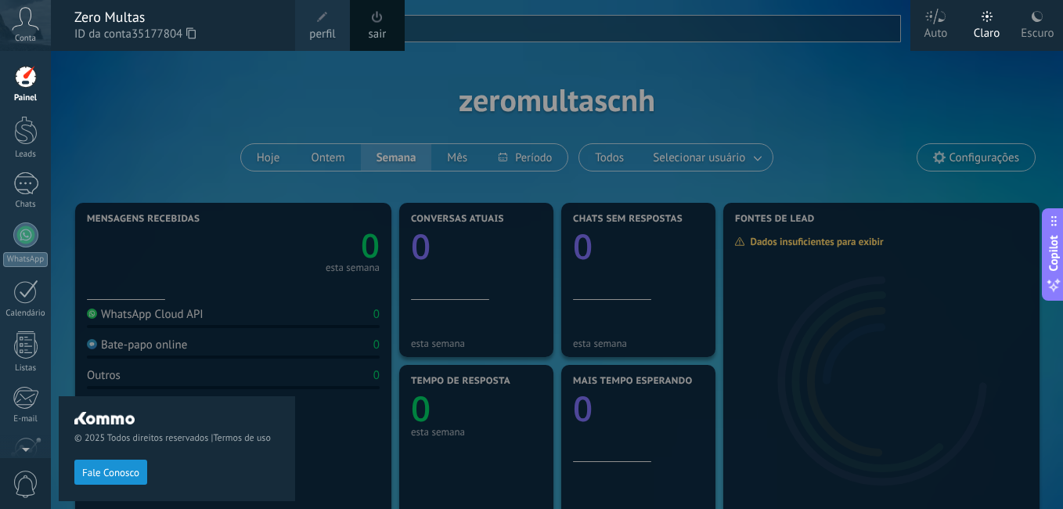
click at [23, 80] on div at bounding box center [25, 76] width 23 height 23
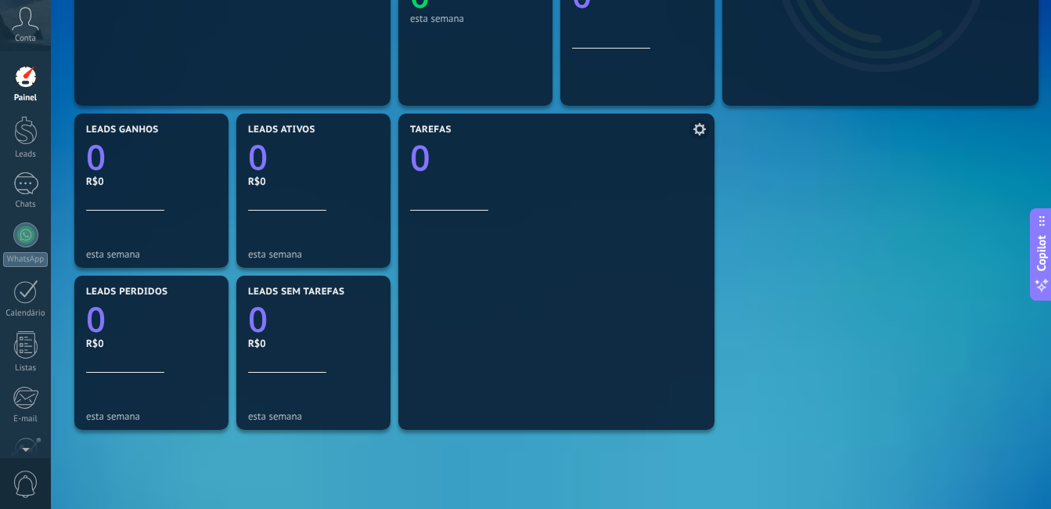
scroll to position [548, 0]
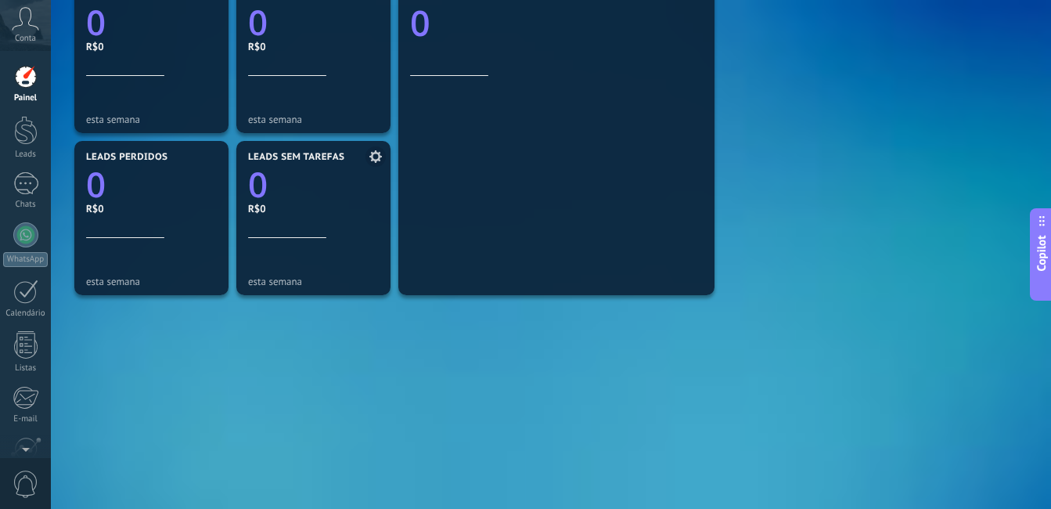
click at [313, 197] on link "0" at bounding box center [313, 183] width 131 height 47
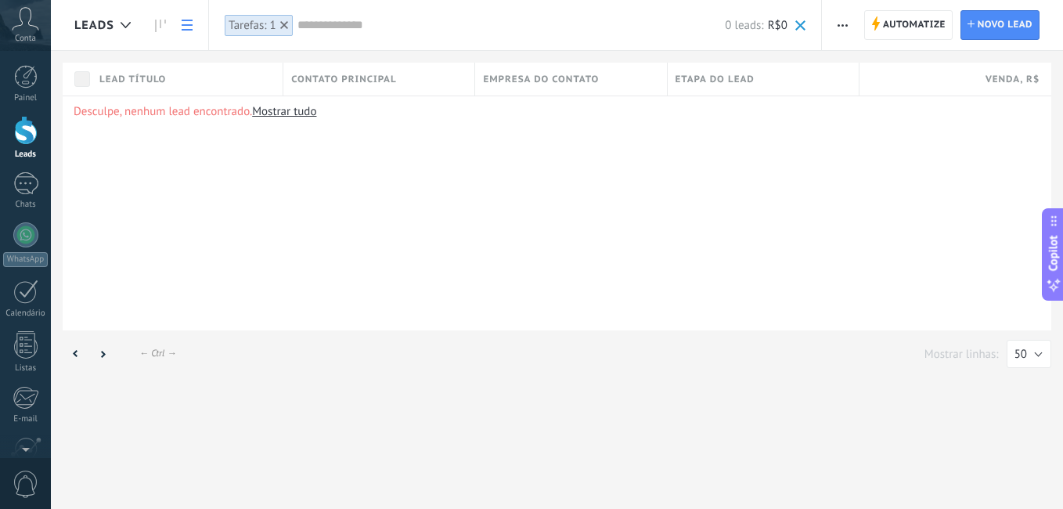
click at [24, 34] on span "Conta" at bounding box center [25, 39] width 21 height 10
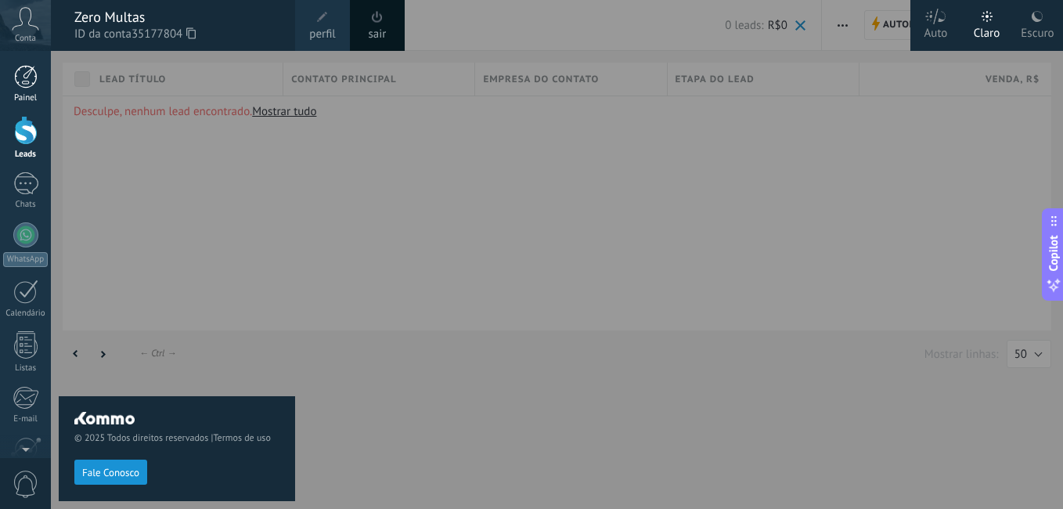
click at [23, 99] on div "Painel" at bounding box center [25, 98] width 45 height 10
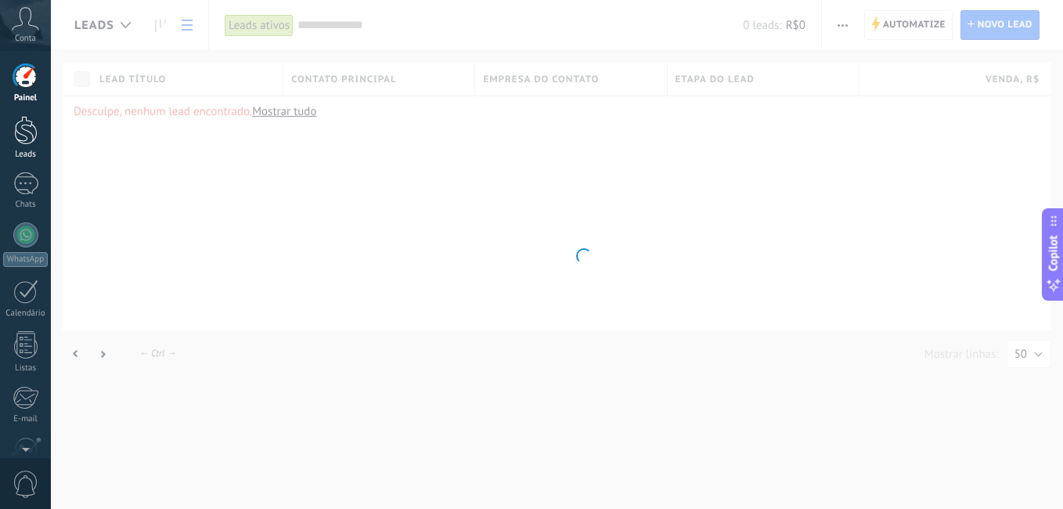
click at [34, 135] on div at bounding box center [25, 130] width 23 height 29
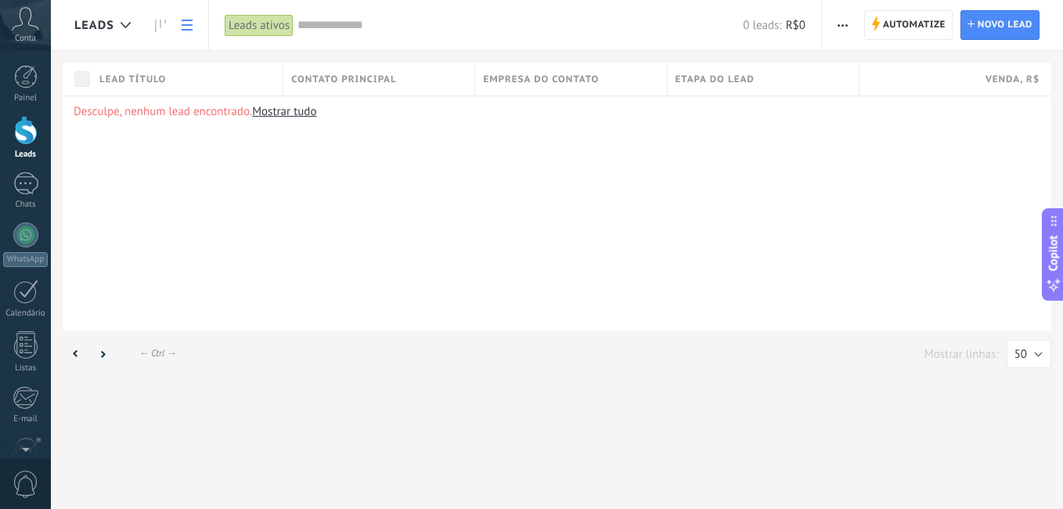
click at [27, 146] on link "Leads" at bounding box center [25, 138] width 51 height 44
click at [38, 87] on link "Painel" at bounding box center [25, 84] width 51 height 38
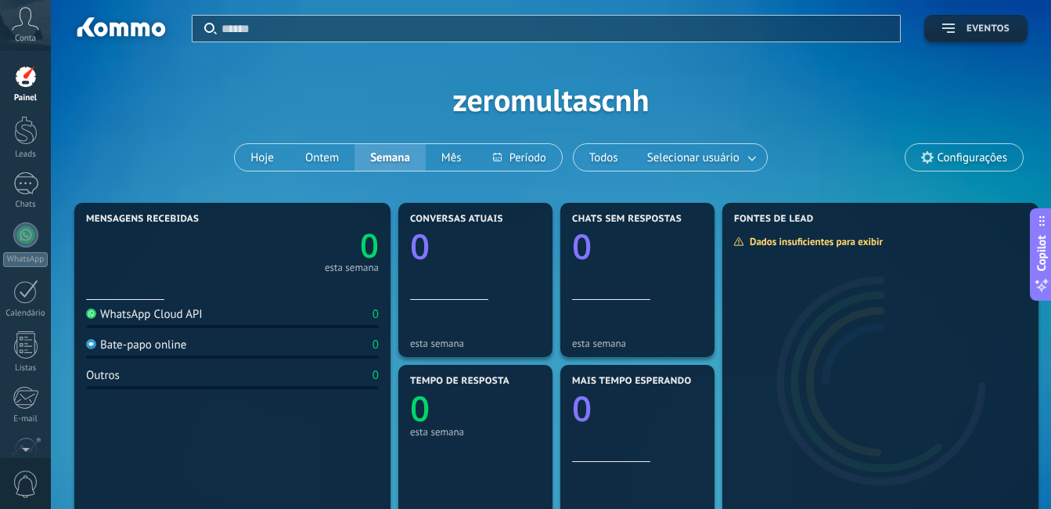
click at [992, 22] on button "Eventos" at bounding box center [975, 28] width 103 height 27
